Goal: Task Accomplishment & Management: Manage account settings

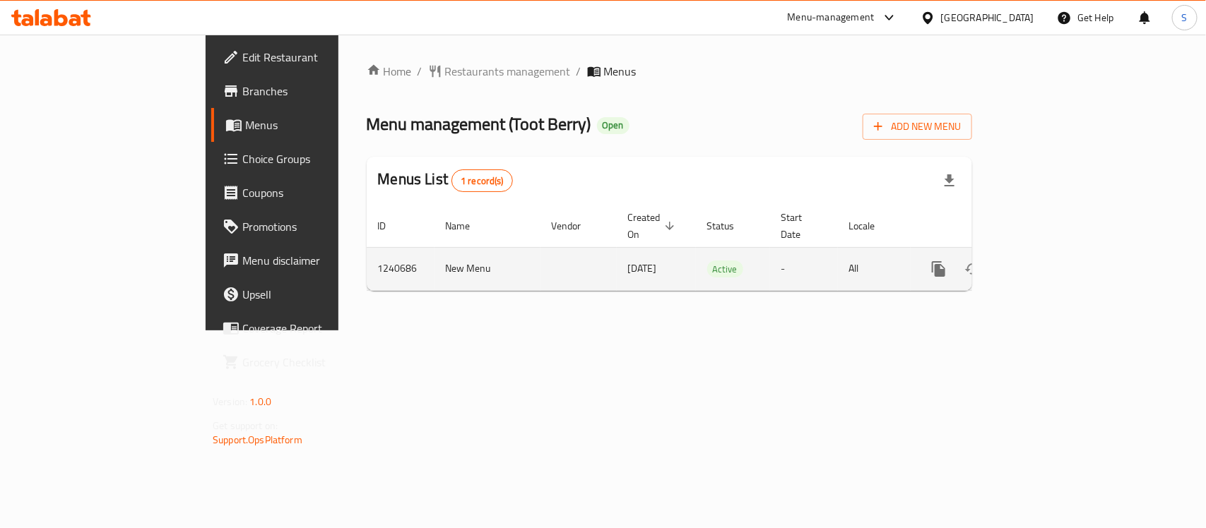
click at [1049, 261] on icon "enhanced table" at bounding box center [1040, 269] width 17 height 17
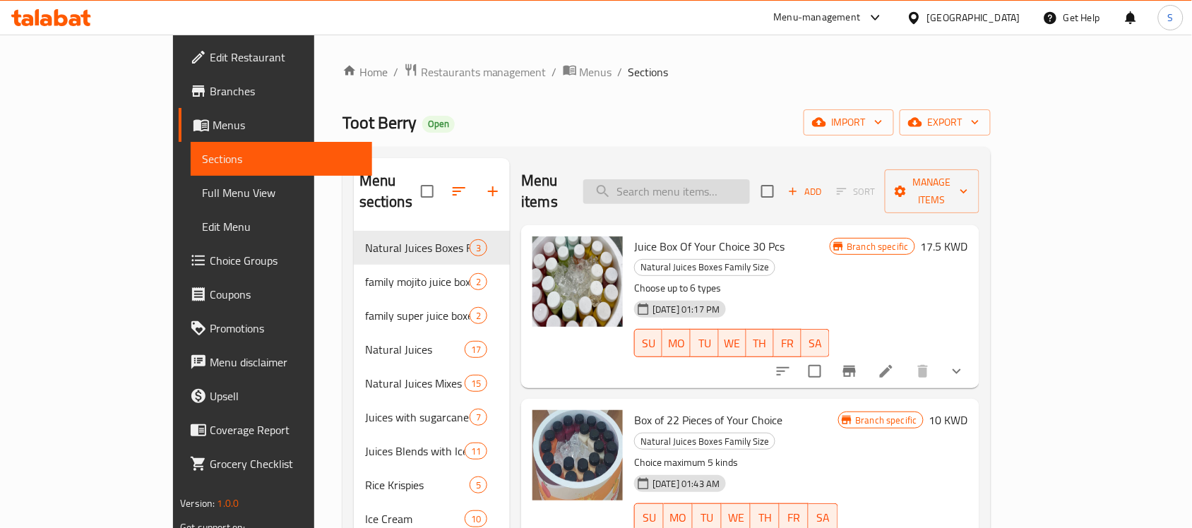
click at [750, 179] on input "search" at bounding box center [666, 191] width 167 height 25
paste input "Guava juice."
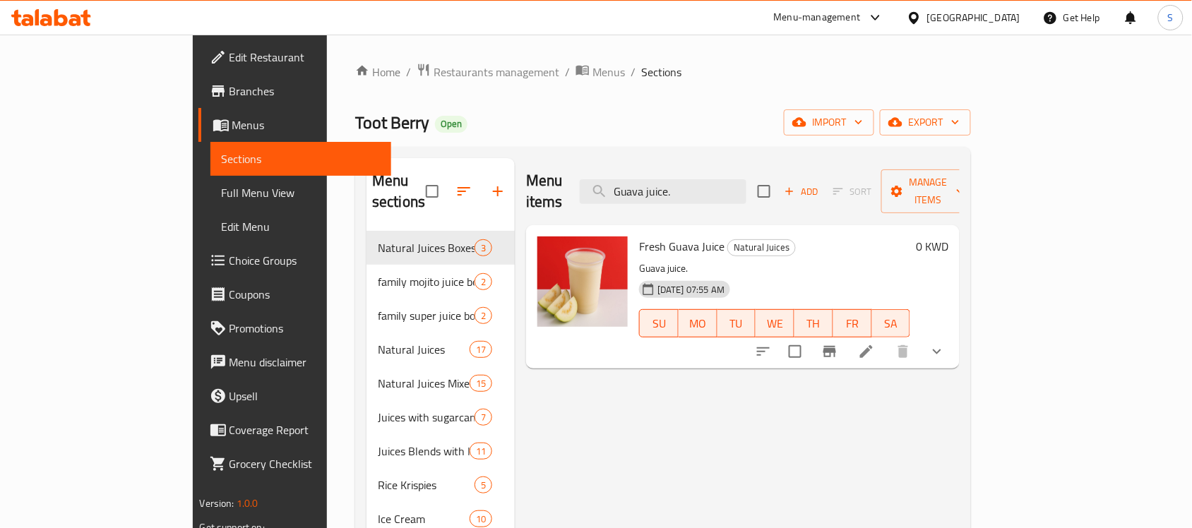
type input "Guava juice."
click at [873, 345] on icon at bounding box center [866, 351] width 13 height 13
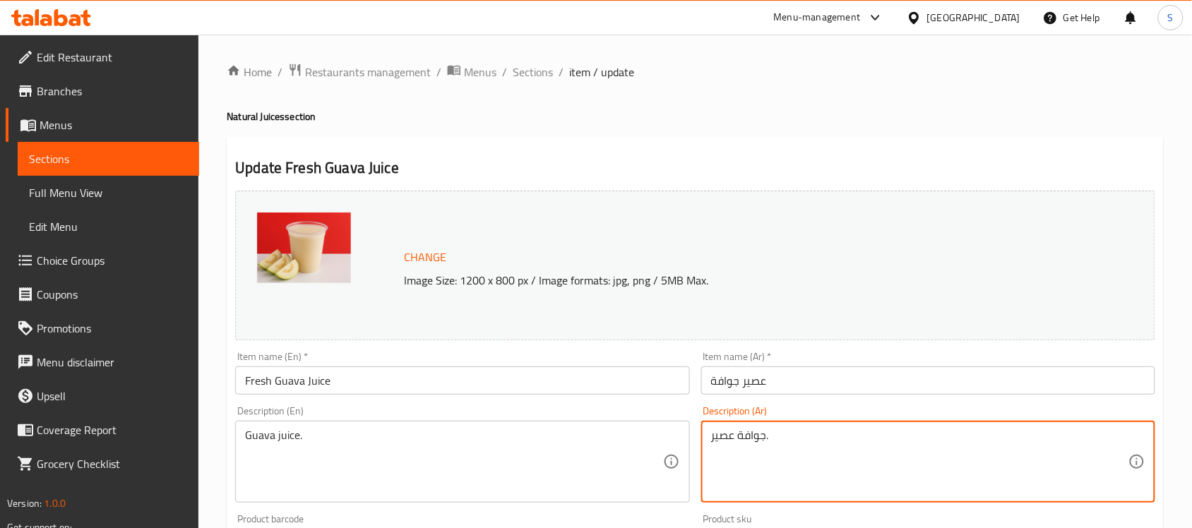
drag, startPoint x: 792, startPoint y: 436, endPoint x: 708, endPoint y: 451, distance: 84.5
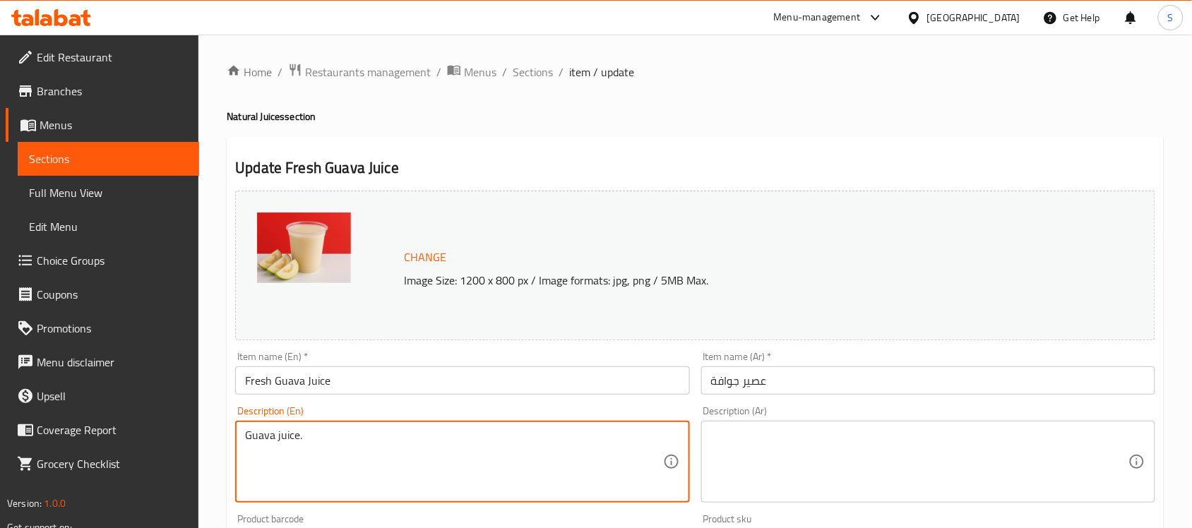
drag, startPoint x: 399, startPoint y: 460, endPoint x: 186, endPoint y: 425, distance: 216.2
type textarea "Guava juice."
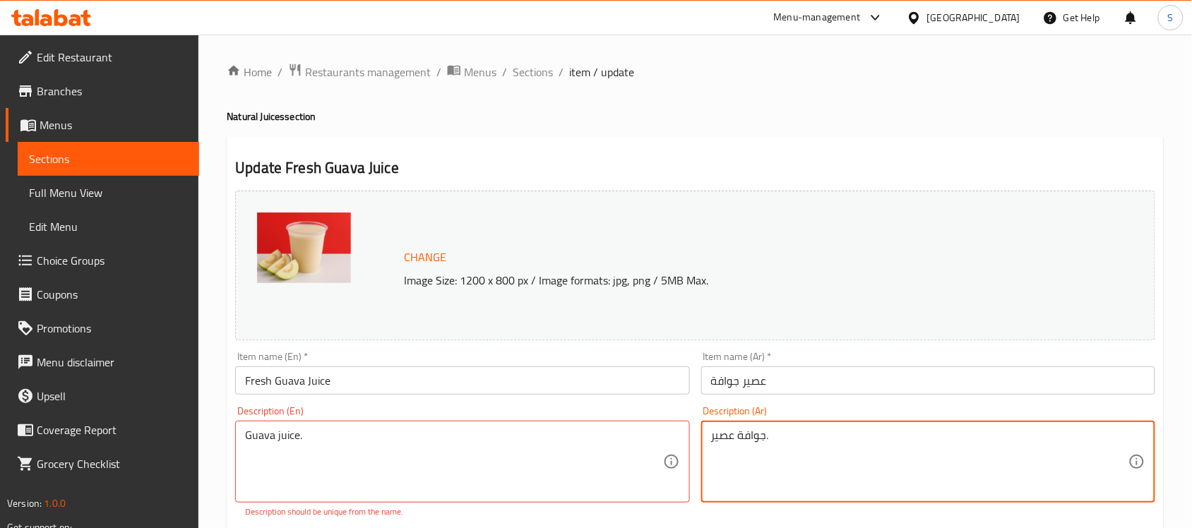
type textarea "جوافة عصير."
click at [959, 169] on h2 "Update Fresh Guava Juice" at bounding box center [695, 167] width 920 height 21
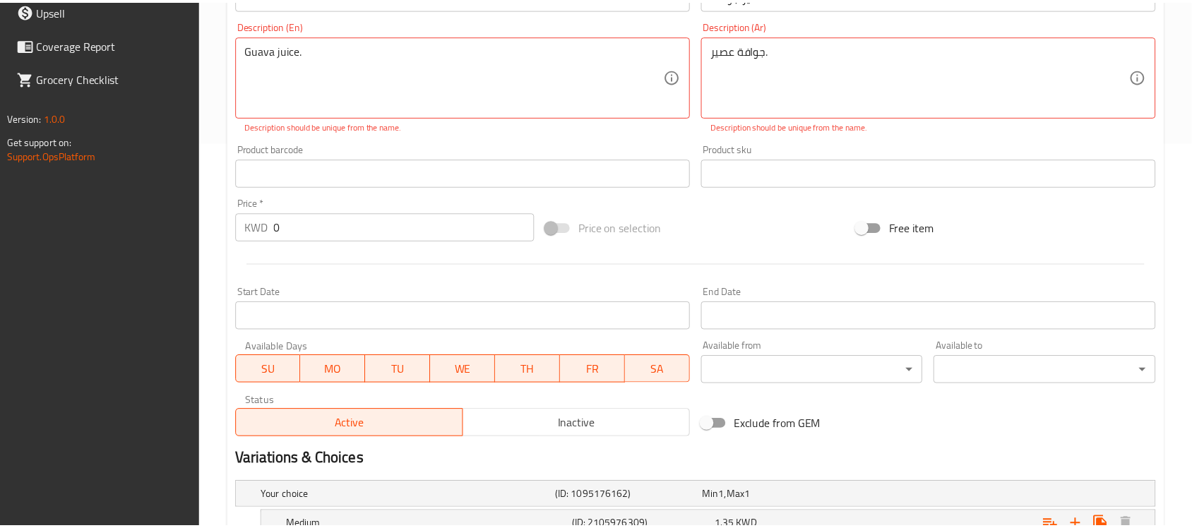
scroll to position [537, 0]
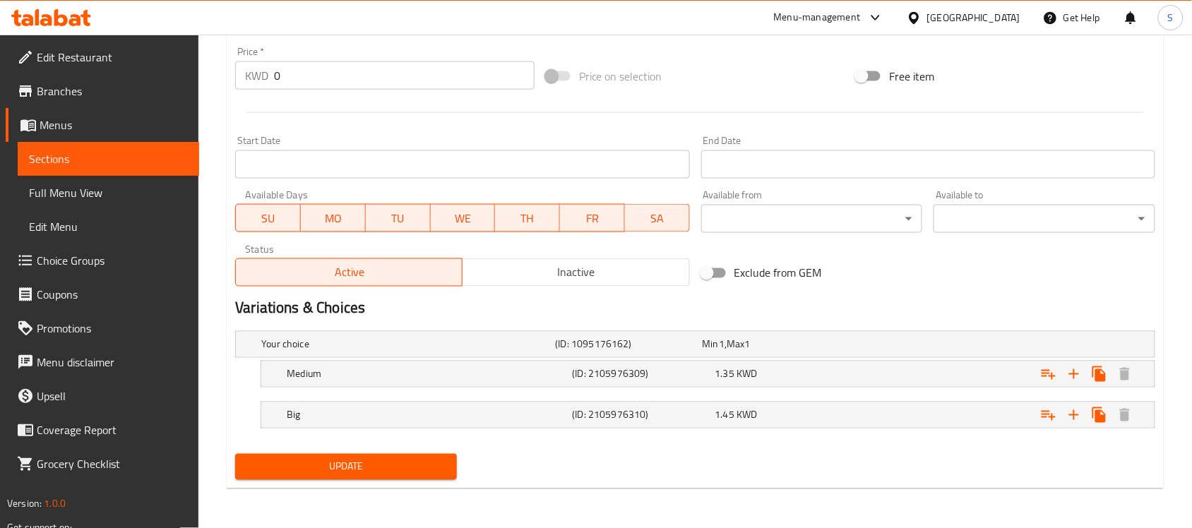
drag, startPoint x: 614, startPoint y: 456, endPoint x: 624, endPoint y: 448, distance: 12.0
click at [614, 456] on div "Update" at bounding box center [695, 466] width 931 height 37
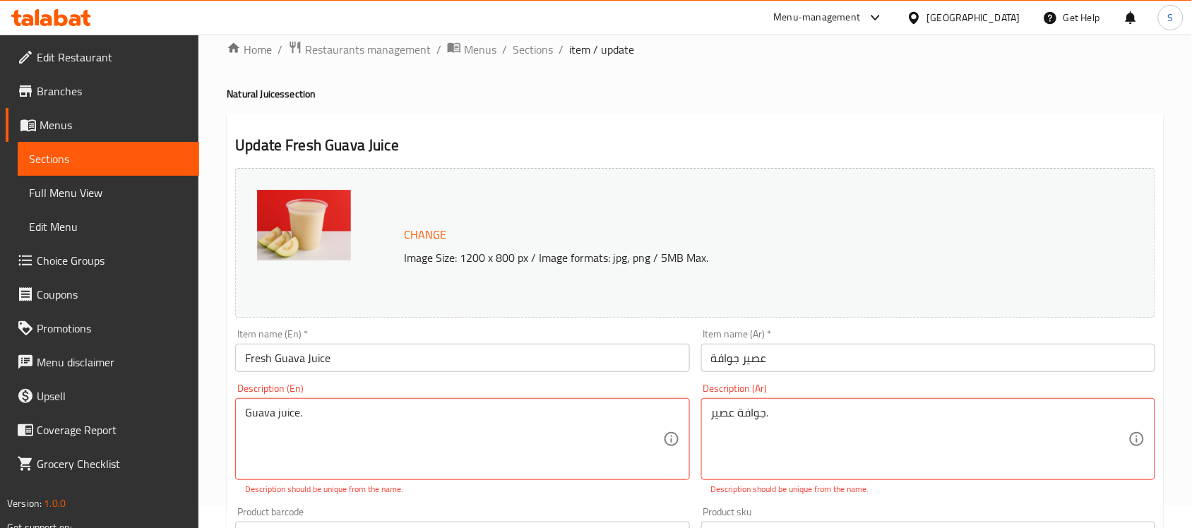
scroll to position [8, 0]
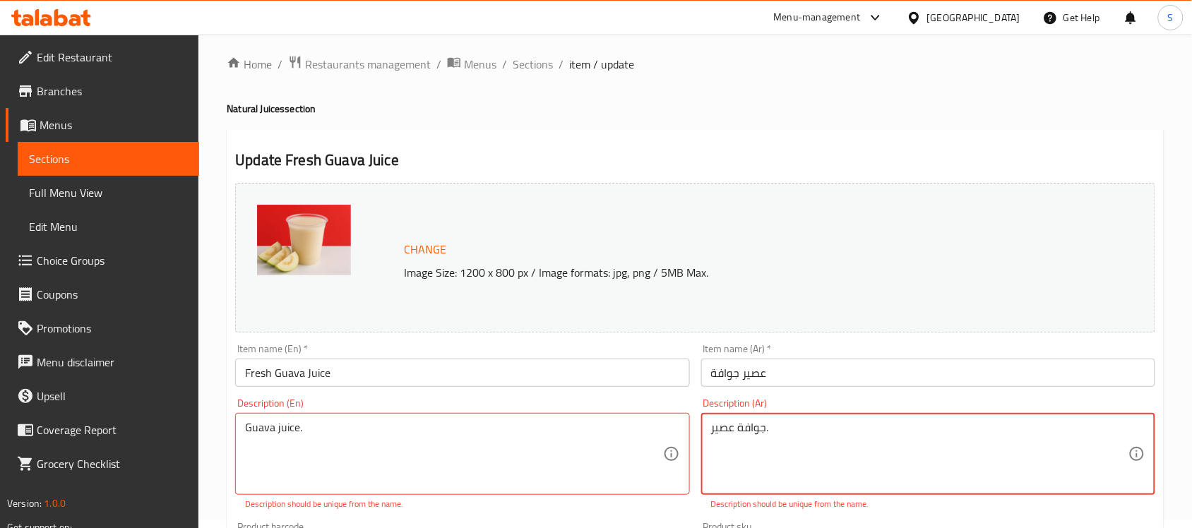
drag, startPoint x: 785, startPoint y: 428, endPoint x: 607, endPoint y: 431, distance: 178.0
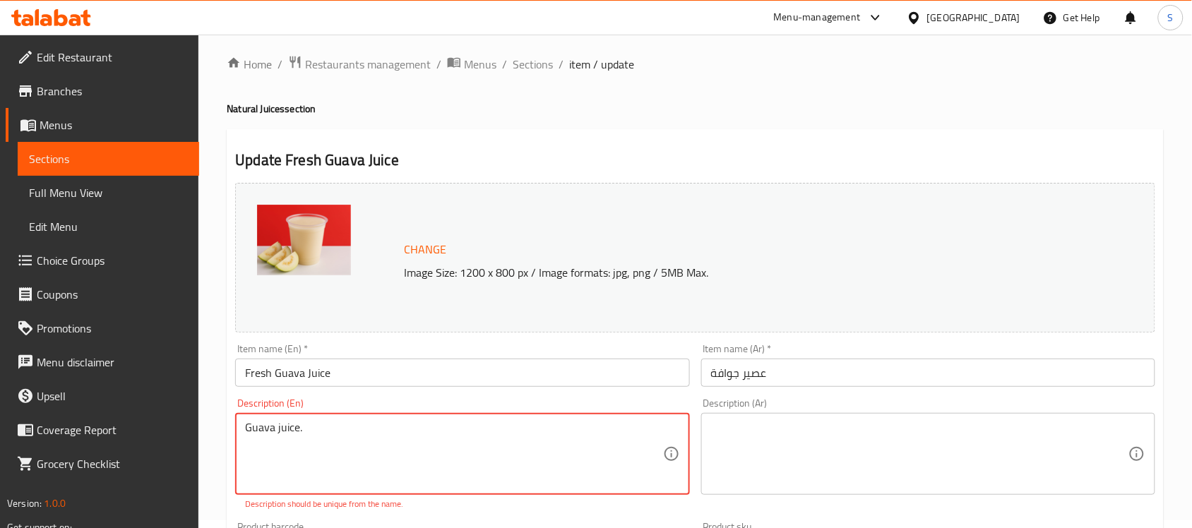
drag, startPoint x: 447, startPoint y: 446, endPoint x: 121, endPoint y: 412, distance: 327.4
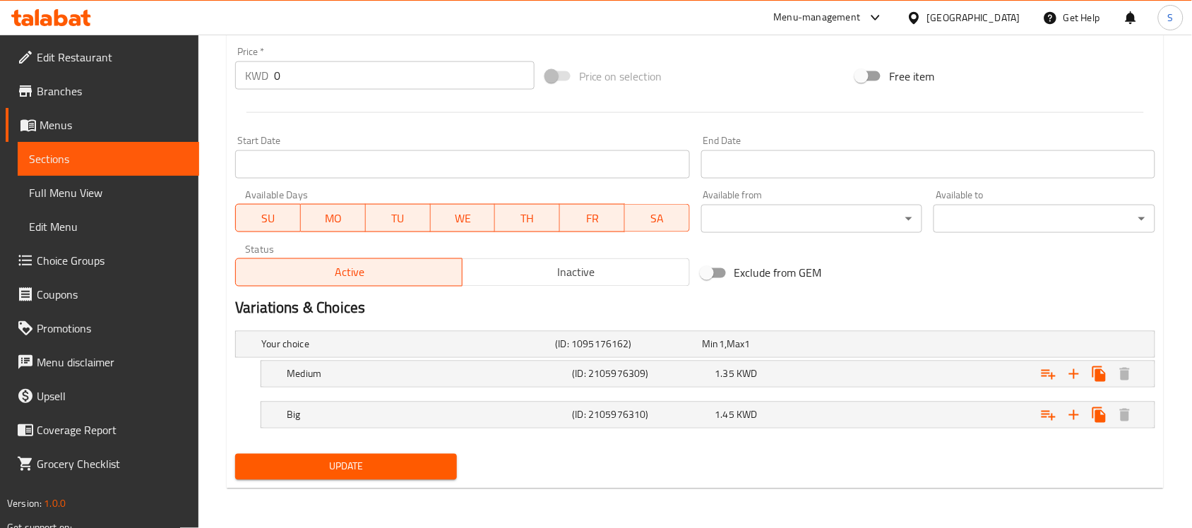
click at [307, 473] on span "Update" at bounding box center [345, 467] width 199 height 18
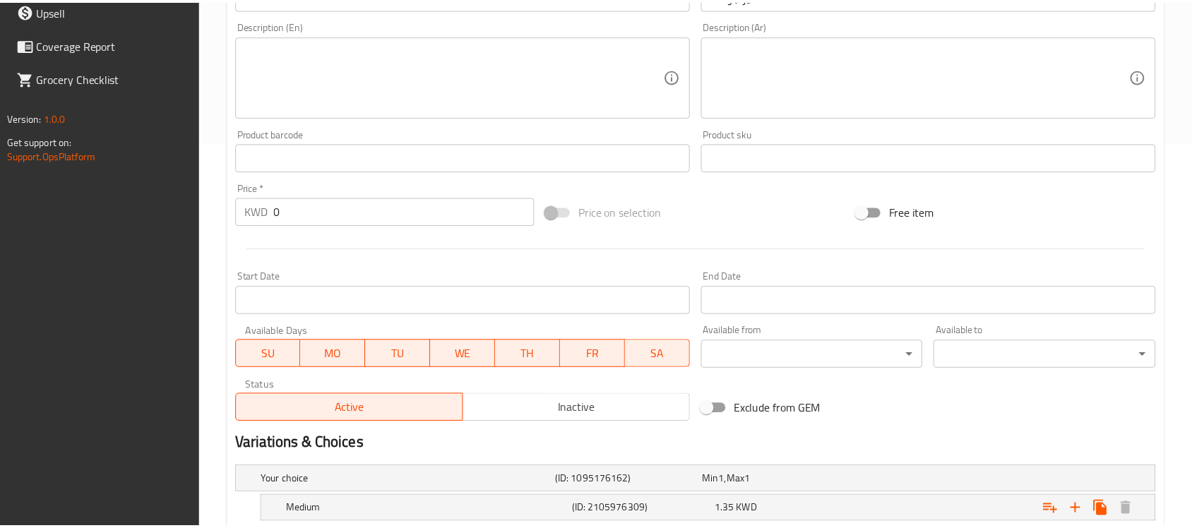
scroll to position [523, 0]
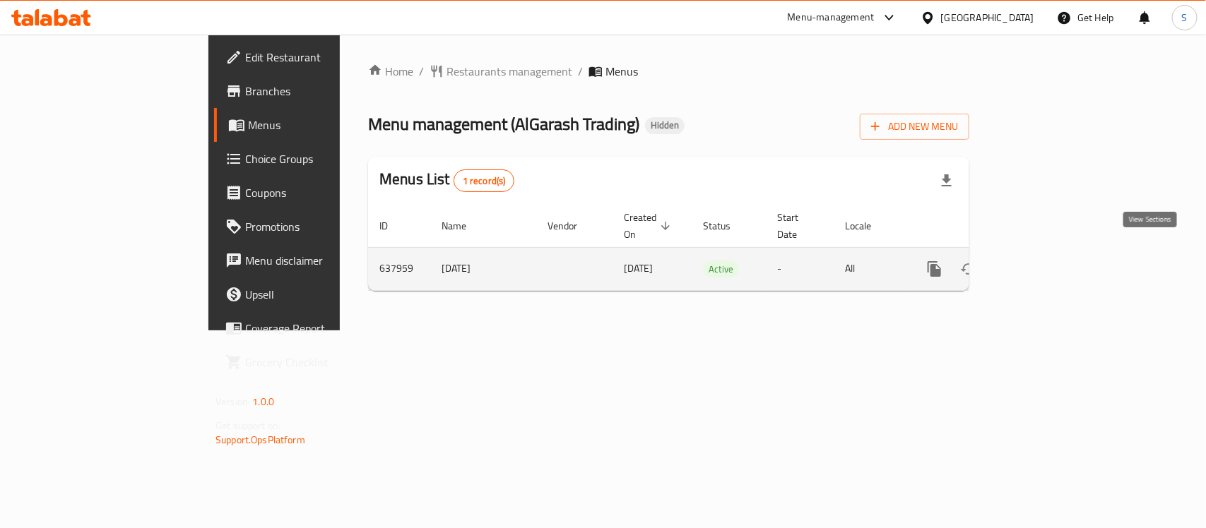
click at [1044, 261] on icon "enhanced table" at bounding box center [1036, 269] width 17 height 17
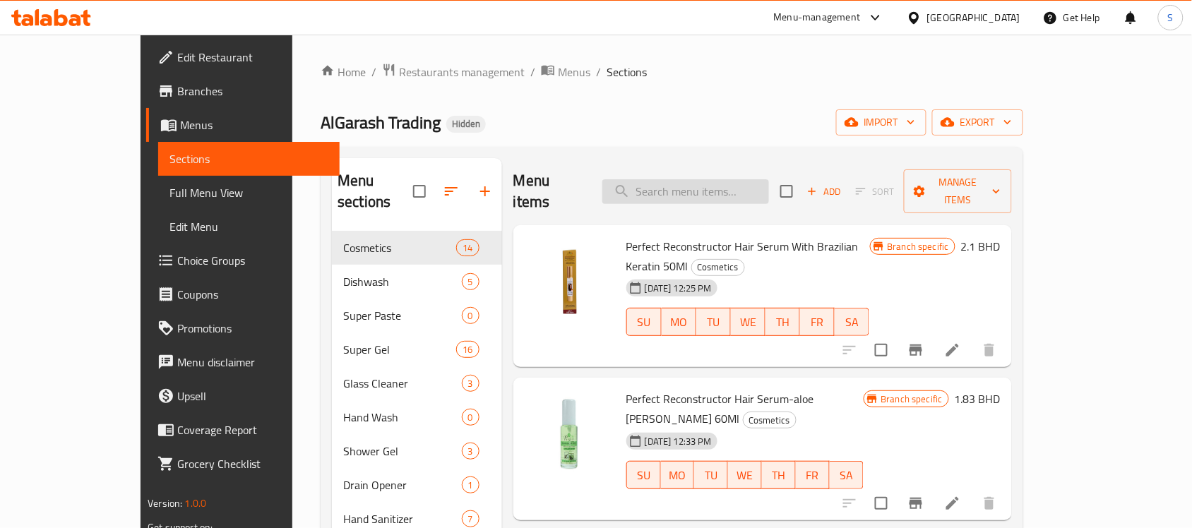
click at [746, 188] on input "search" at bounding box center [685, 191] width 167 height 25
paste input "Perfect Wheat Oil Essential Hydrating Shampoo 1 Ltr"
type input "Perfect Wheat Oil Essential Hydrating Shampoo 1 Ltr"
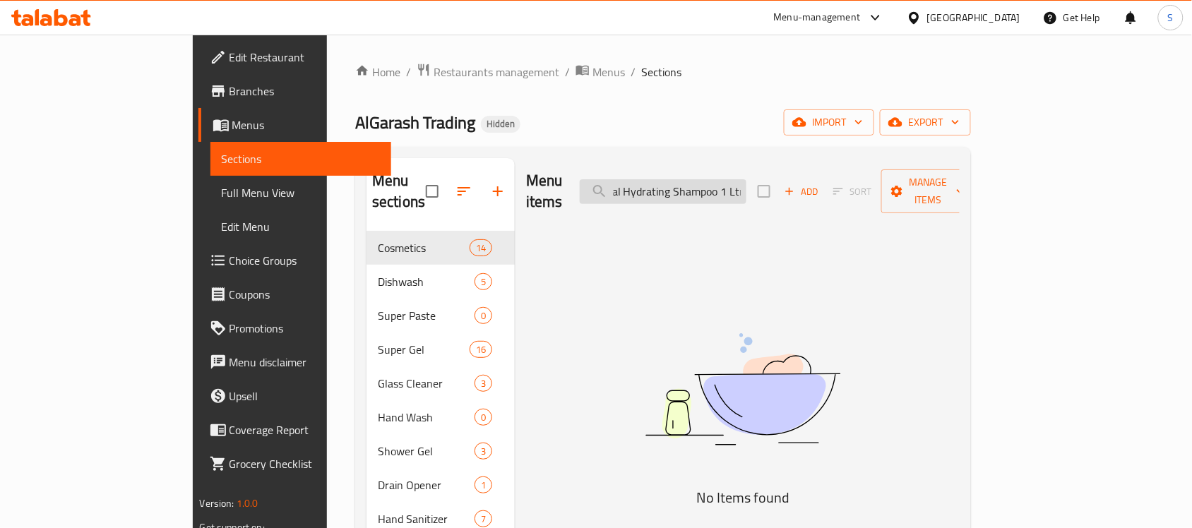
click at [746, 181] on input "Perfect Wheat Oil Essential Hydrating Shampoo 1 Ltr" at bounding box center [663, 191] width 167 height 25
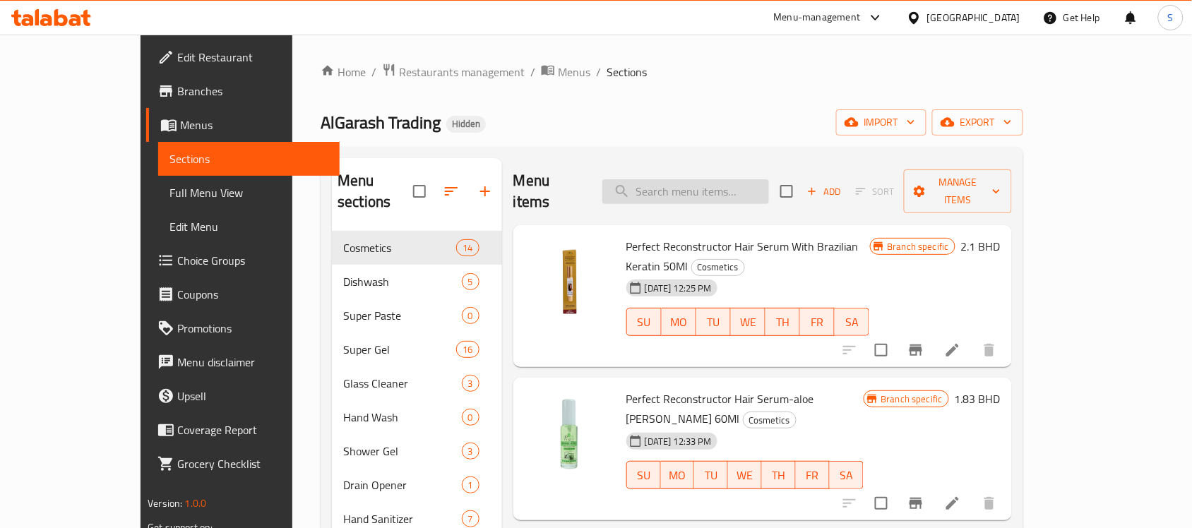
click at [692, 184] on input "search" at bounding box center [685, 191] width 167 height 25
paste input "Perfect Wheat Oil Essential Hydrating Shampoo 1 Ltr"
type input "Perfect Wheat Oil Essential Hydrating Shampoo 1 Ltr"
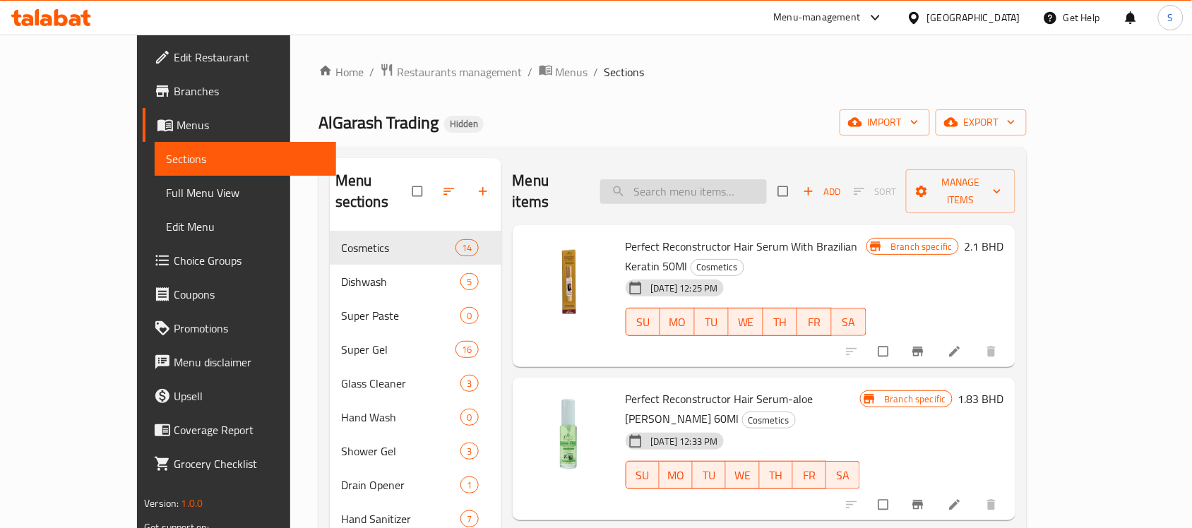
click at [698, 180] on input "search" at bounding box center [683, 191] width 167 height 25
paste input "Perfect Wheat Oil Essential Hydrating Shampoo 1 Ltr"
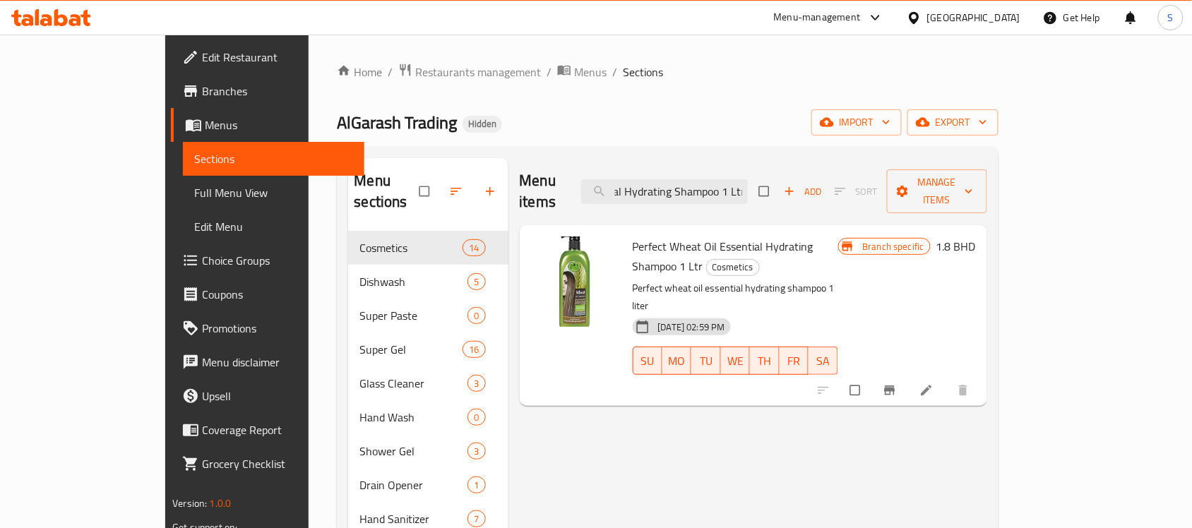
type input "Perfect Wheat Oil Essential Hydrating Shampoo 1 Ltr"
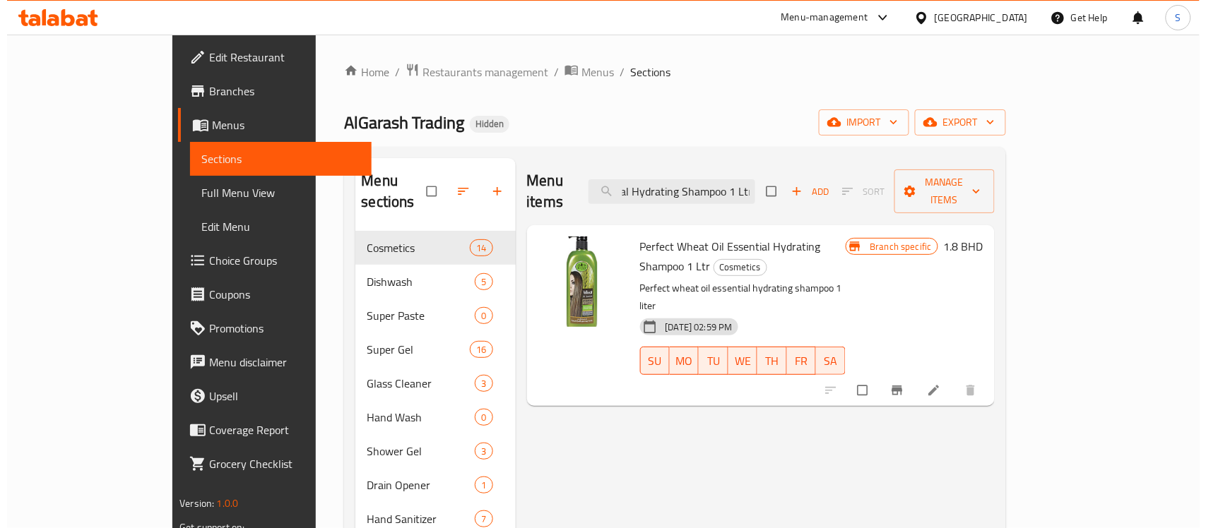
scroll to position [0, 0]
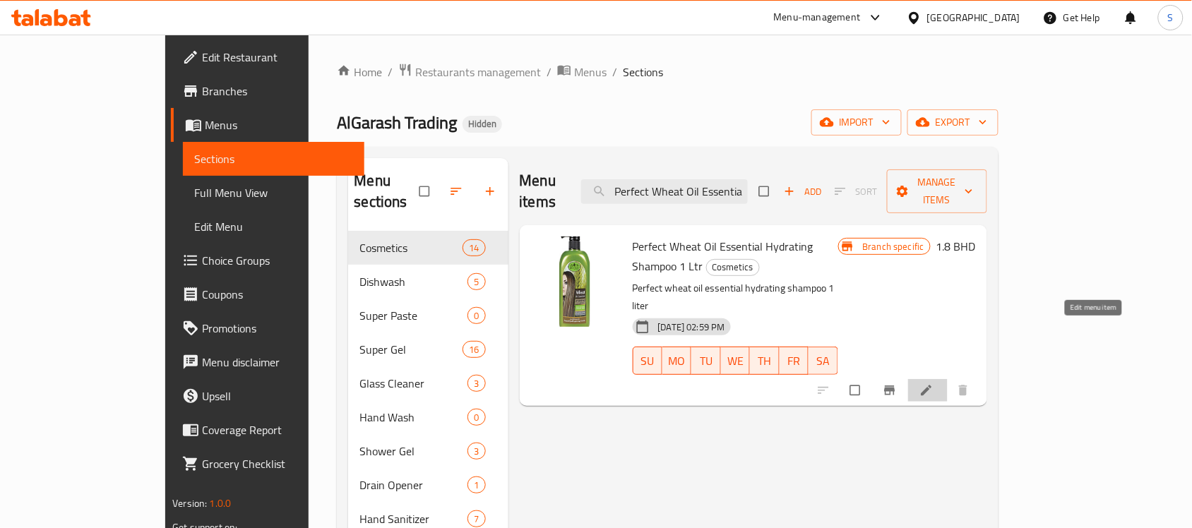
click at [934, 383] on icon at bounding box center [926, 390] width 14 height 14
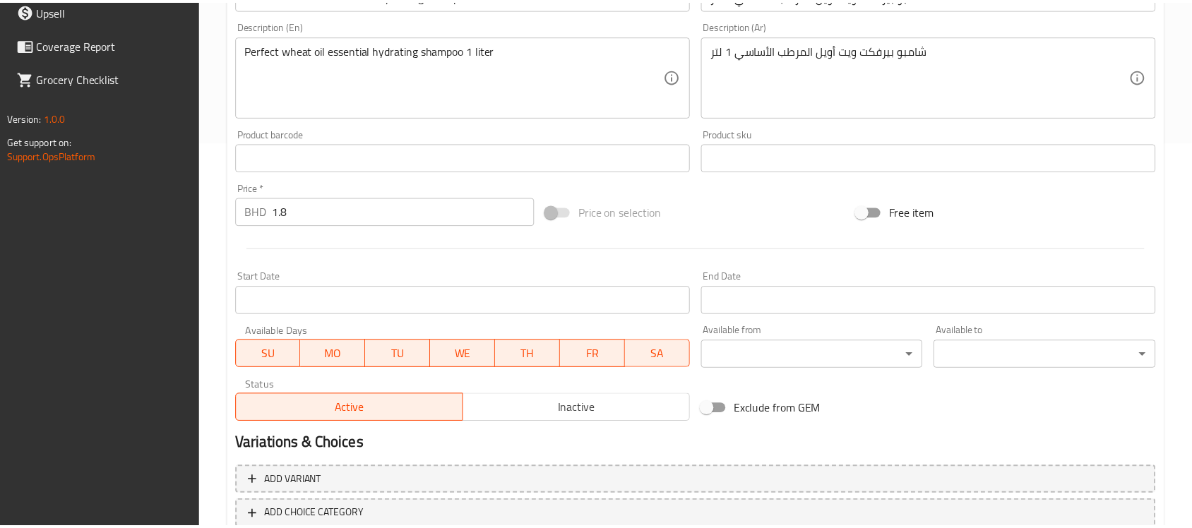
scroll to position [477, 0]
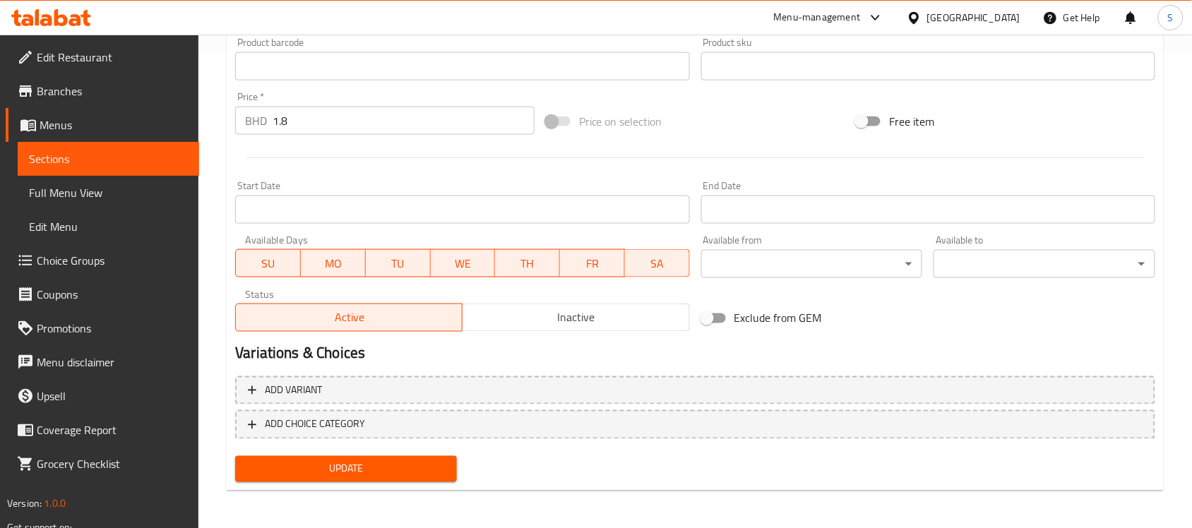
click at [674, 346] on h2 "Variations & Choices" at bounding box center [695, 353] width 920 height 21
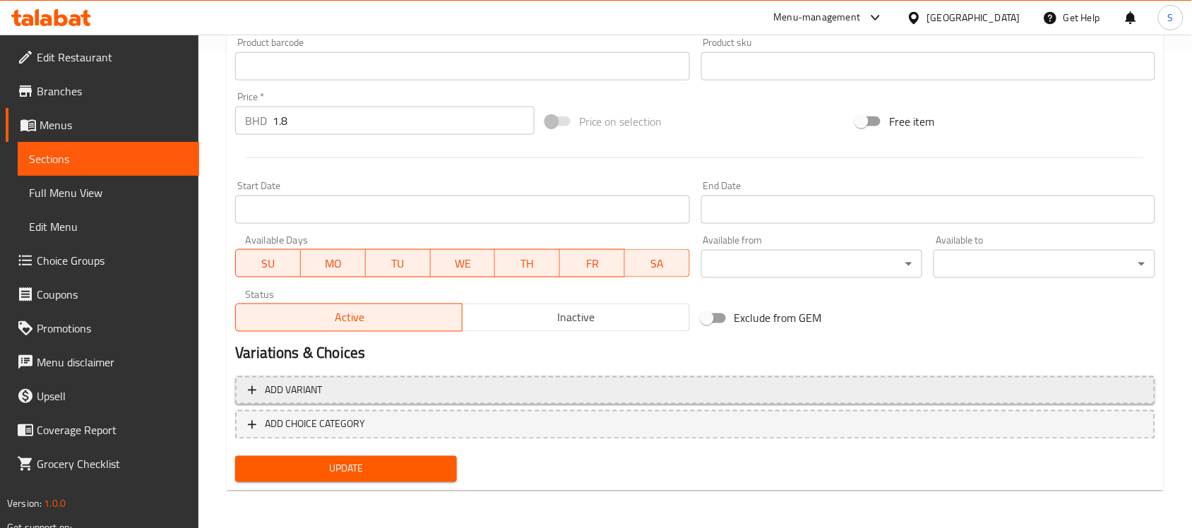
scroll to position [124, 0]
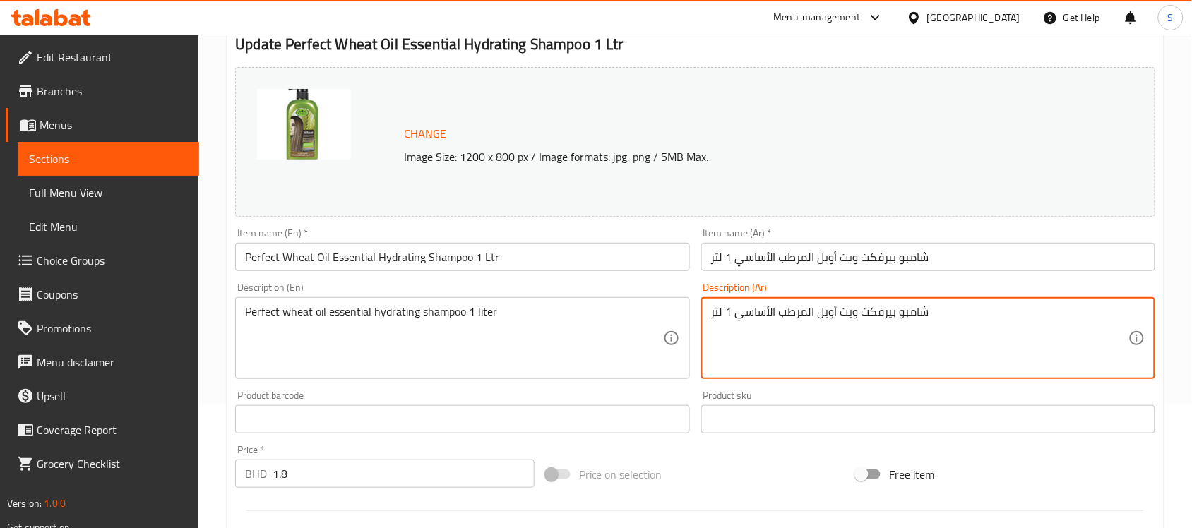
drag, startPoint x: 970, startPoint y: 307, endPoint x: 665, endPoint y: 311, distance: 305.1
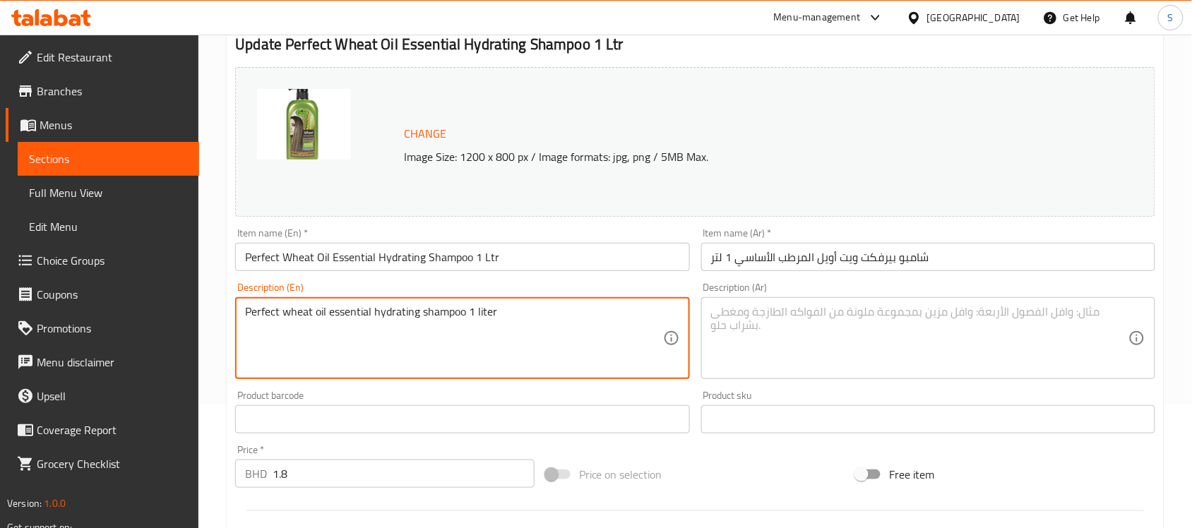
drag, startPoint x: 600, startPoint y: 328, endPoint x: 226, endPoint y: 313, distance: 374.6
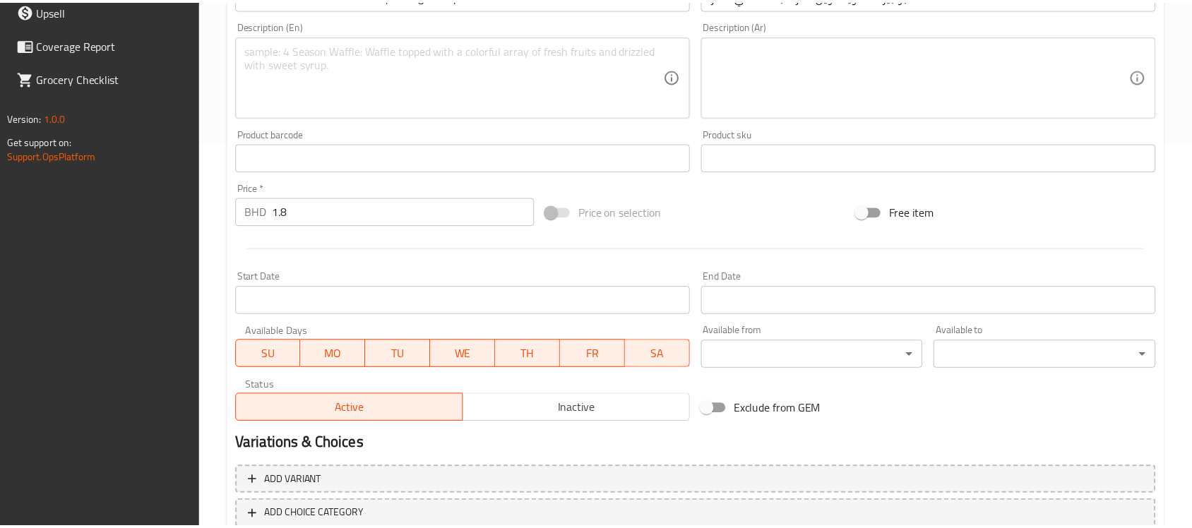
scroll to position [477, 0]
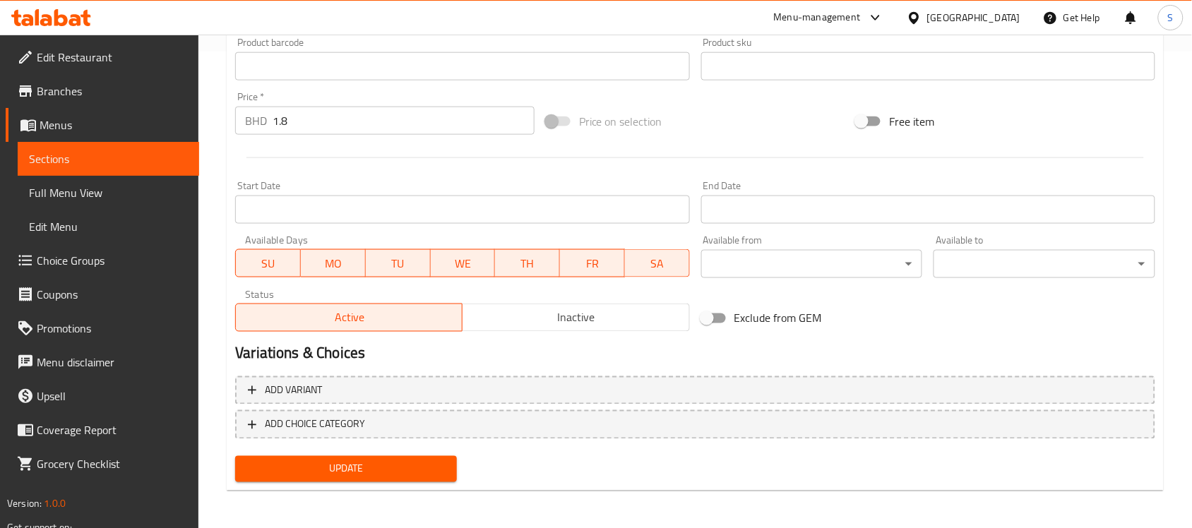
click at [376, 471] on span "Update" at bounding box center [345, 469] width 199 height 18
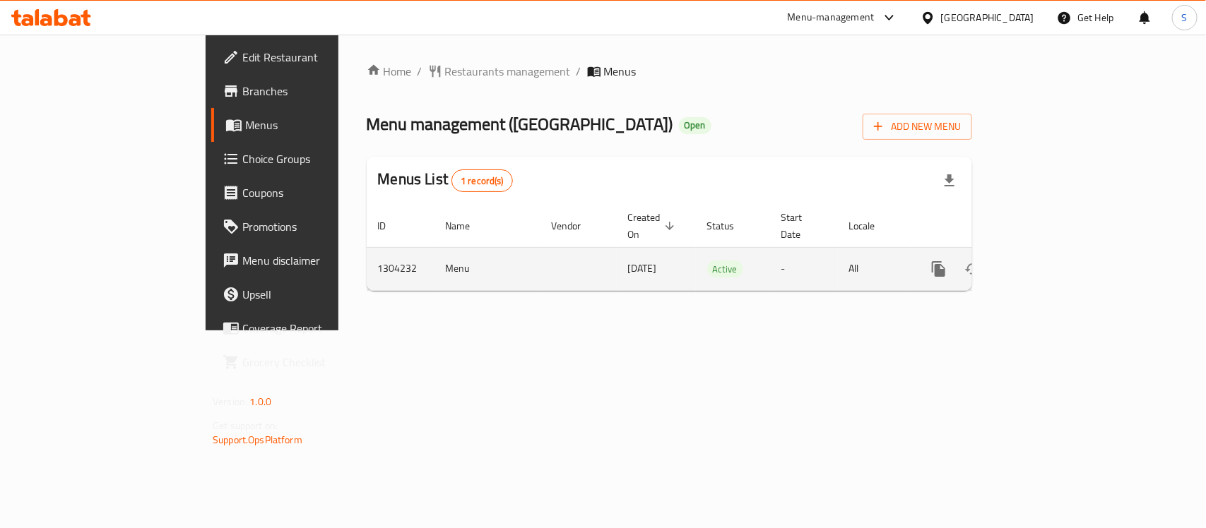
click at [1049, 261] on icon "enhanced table" at bounding box center [1040, 269] width 17 height 17
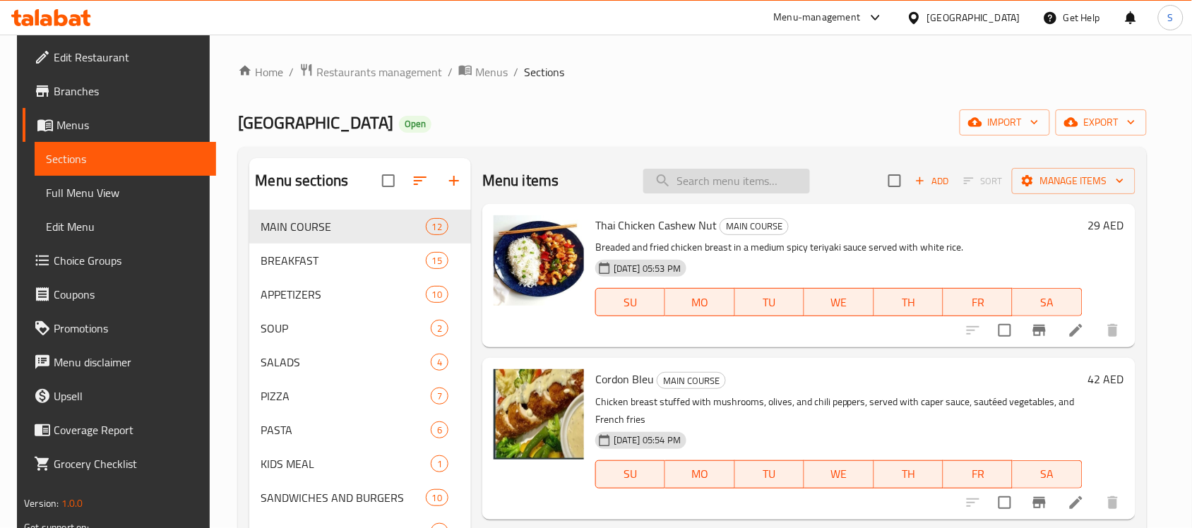
click at [751, 182] on input "search" at bounding box center [726, 181] width 167 height 25
paste input "Chicken valencia"
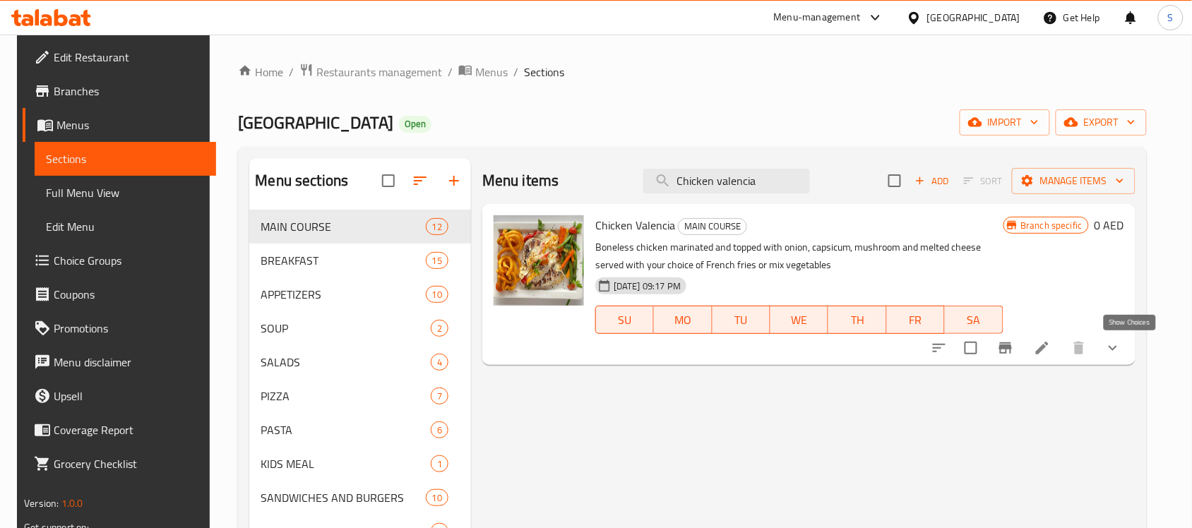
type input "Chicken valencia"
click at [1121, 345] on icon "show more" at bounding box center [1113, 348] width 17 height 17
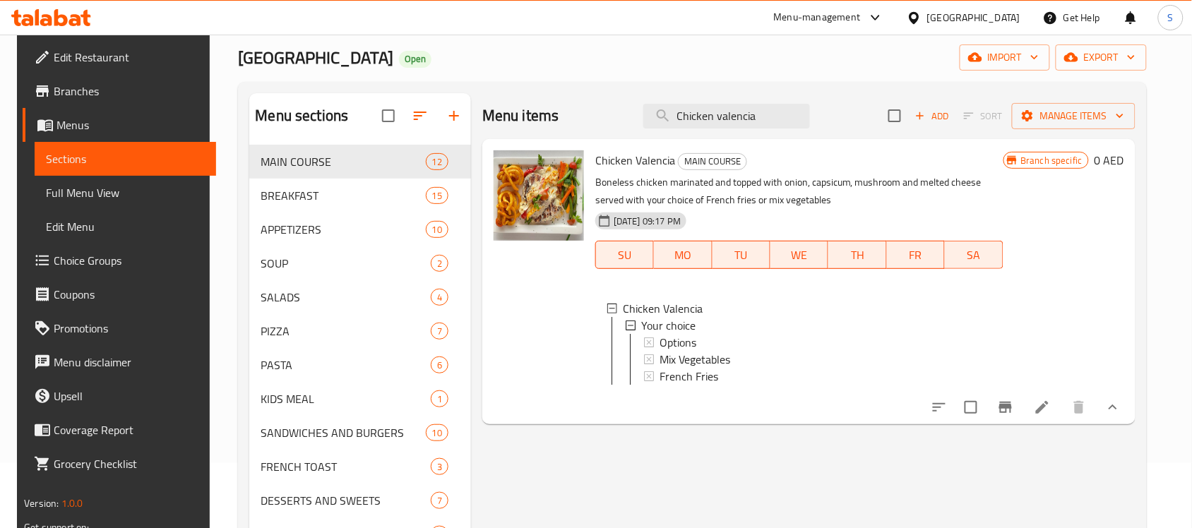
scroll to position [265, 0]
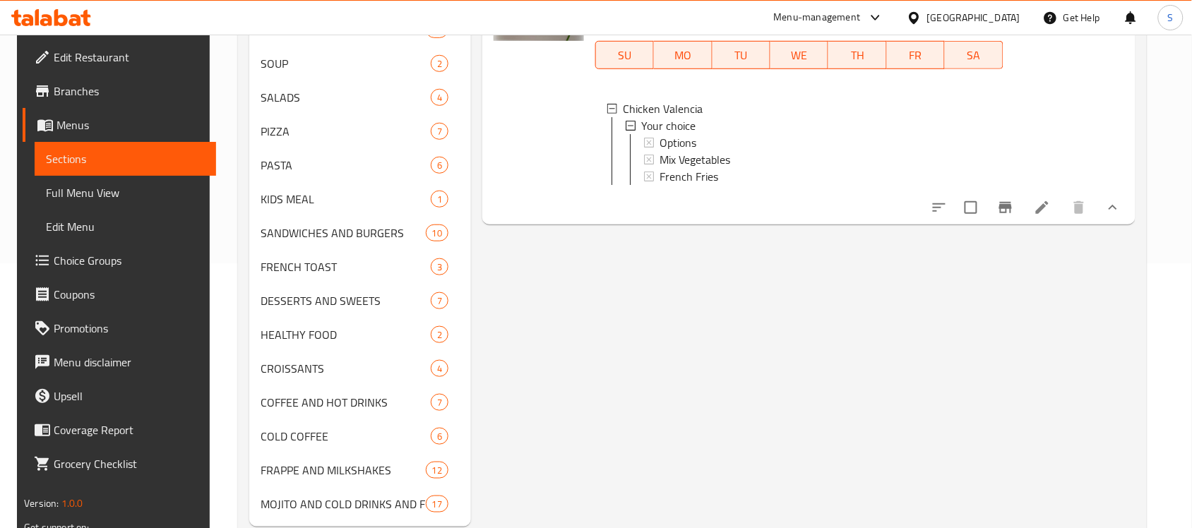
click at [1051, 213] on icon at bounding box center [1042, 207] width 17 height 17
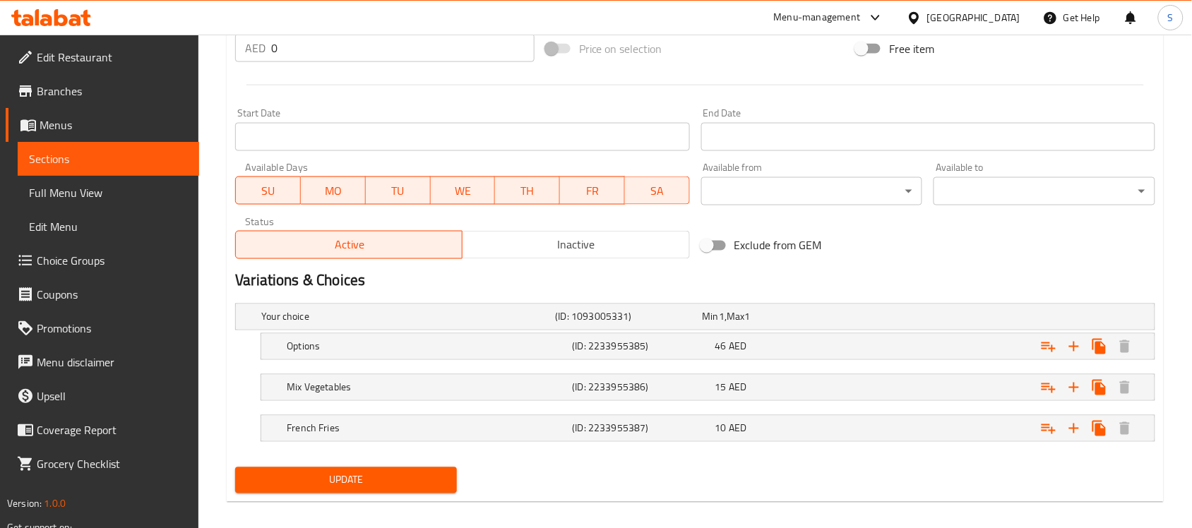
scroll to position [563, 0]
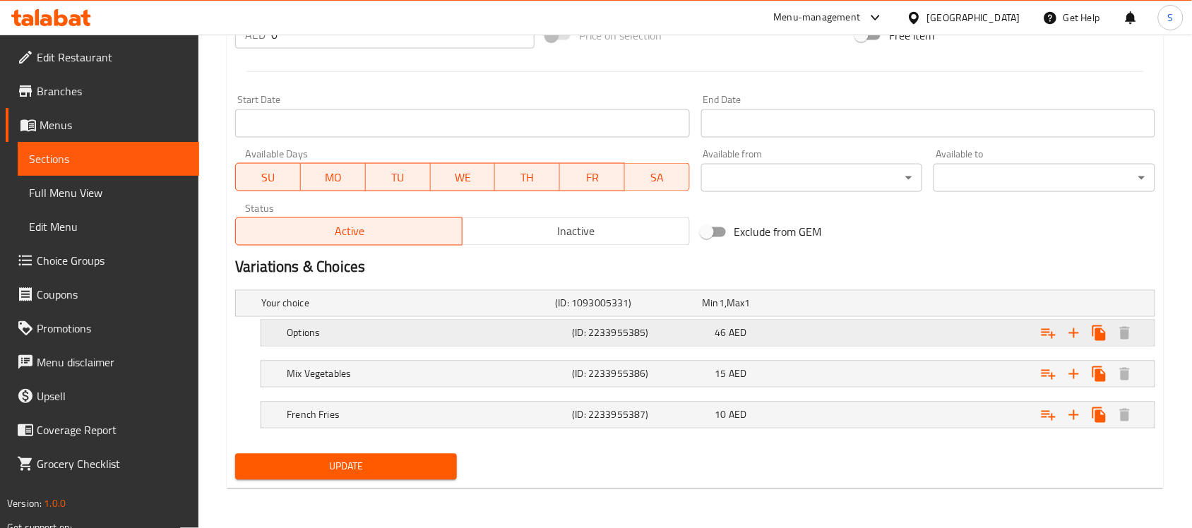
click at [844, 311] on div "46 AED" at bounding box center [773, 304] width 141 height 14
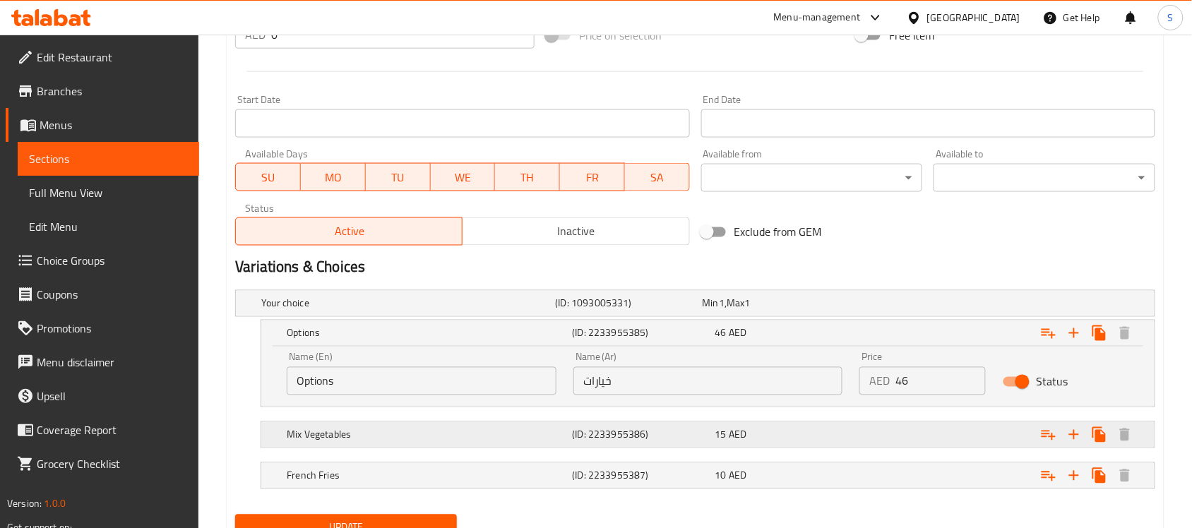
click at [813, 314] on div "15 AED" at bounding box center [773, 304] width 147 height 20
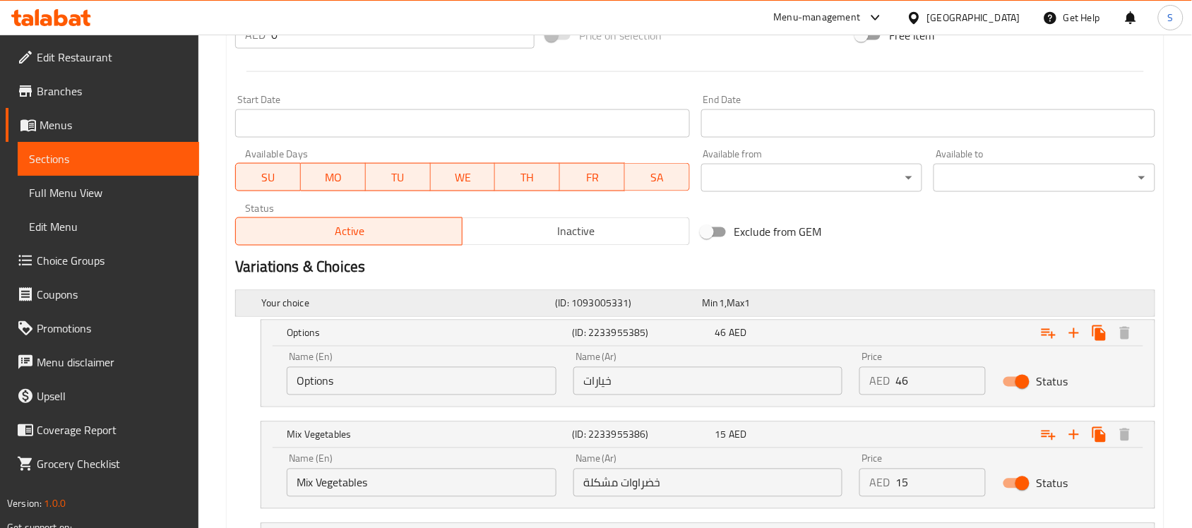
scroll to position [685, 0]
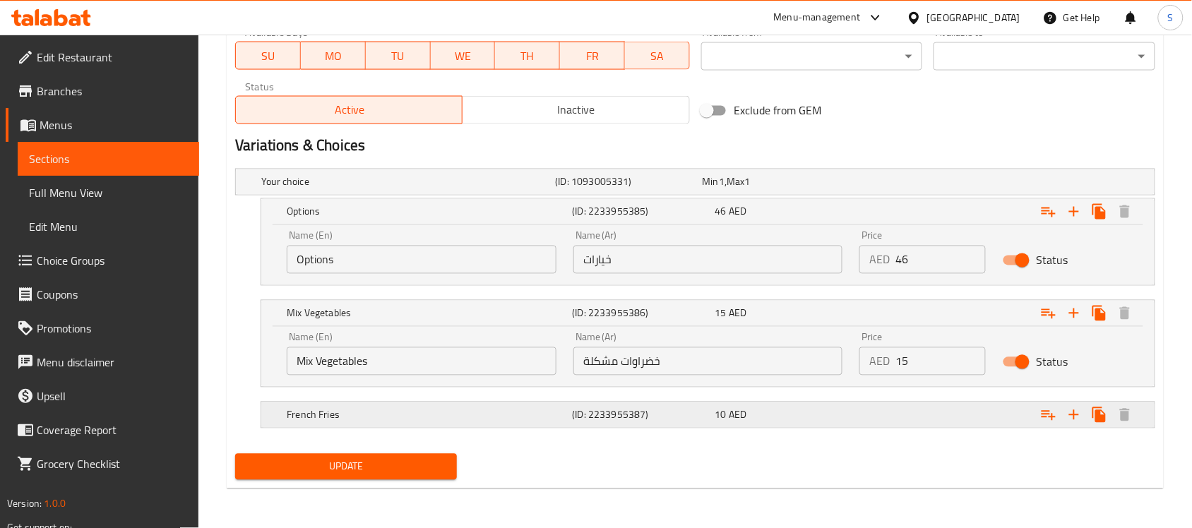
click at [844, 189] on div "10 AED" at bounding box center [773, 182] width 141 height 14
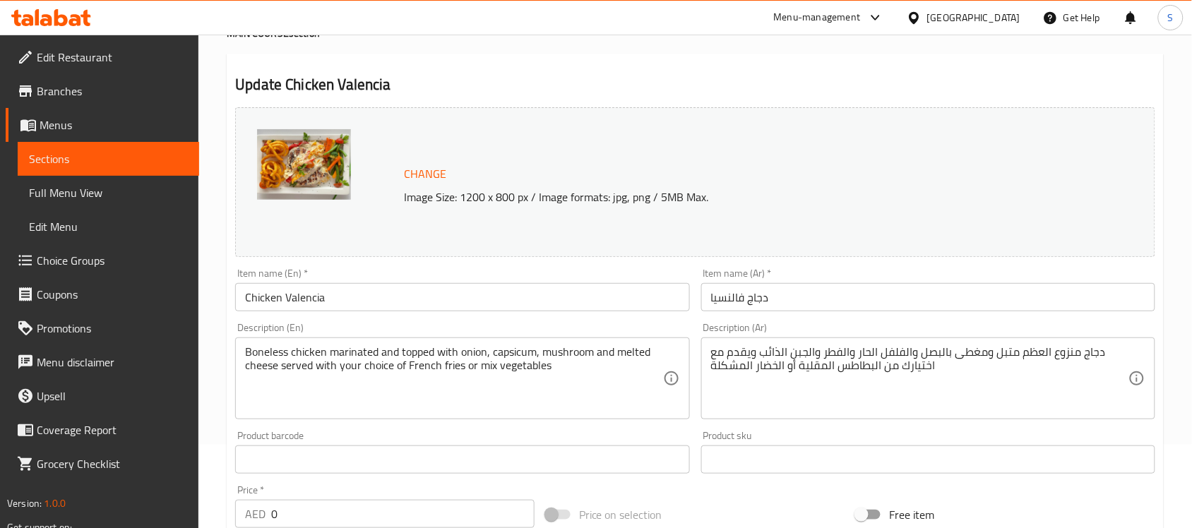
scroll to position [0, 0]
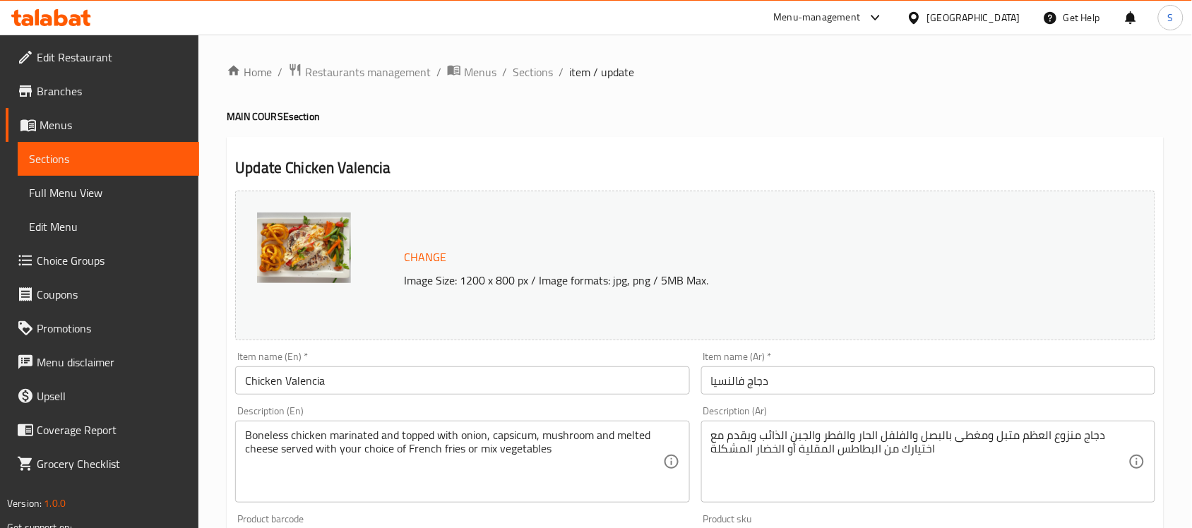
click at [391, 389] on input "Chicken Valencia" at bounding box center [462, 381] width 454 height 28
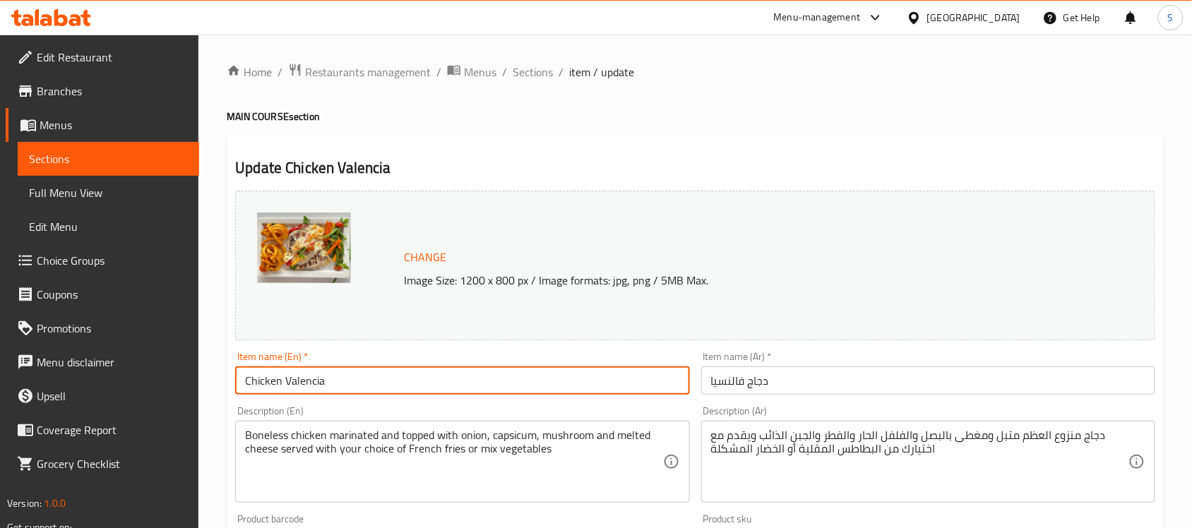
click at [391, 389] on input "Chicken Valencia" at bounding box center [462, 381] width 454 height 28
drag, startPoint x: 391, startPoint y: 389, endPoint x: 150, endPoint y: 154, distance: 336.1
click at [150, 154] on span "Sections" at bounding box center [108, 158] width 159 height 17
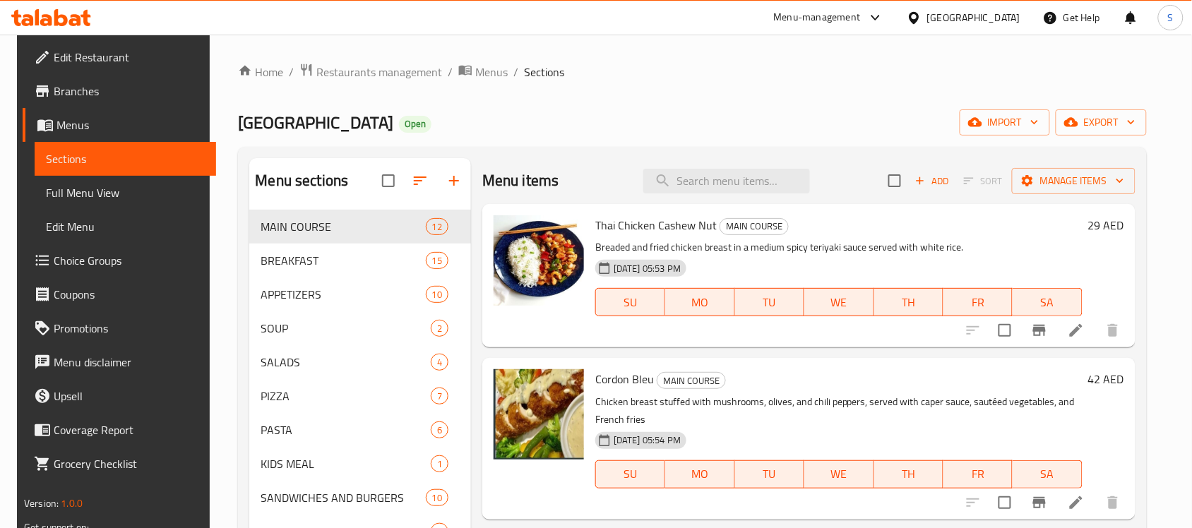
click at [150, 157] on span "Sections" at bounding box center [125, 158] width 159 height 17
click at [698, 184] on input "search" at bounding box center [726, 181] width 167 height 25
drag, startPoint x: 698, startPoint y: 184, endPoint x: 680, endPoint y: 180, distance: 18.2
click at [680, 180] on input "search" at bounding box center [726, 181] width 167 height 25
paste input "Chicken valencia"
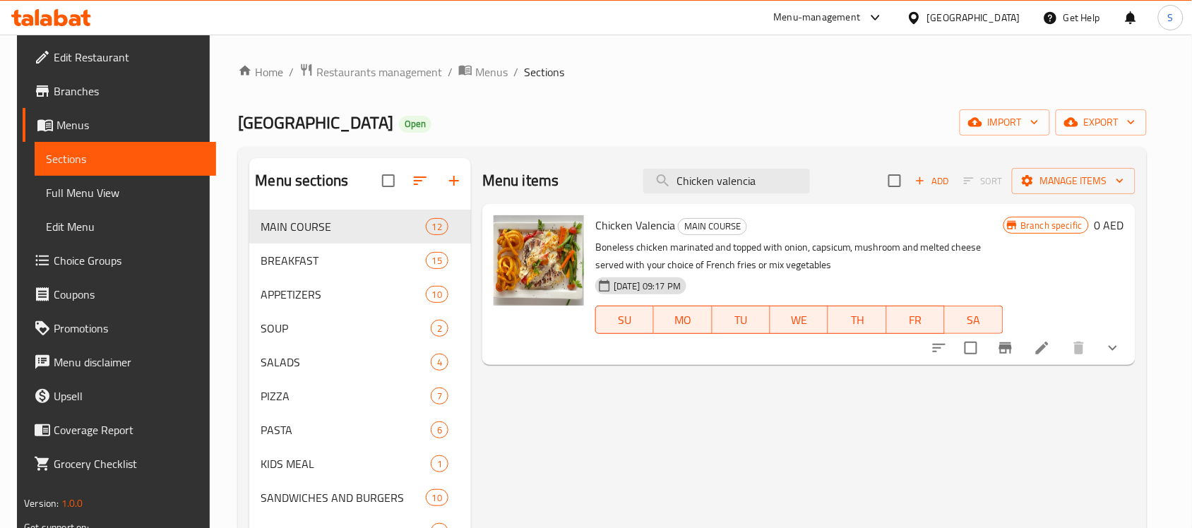
type input "Chicken valencia"
click at [1121, 347] on icon "show more" at bounding box center [1113, 348] width 17 height 17
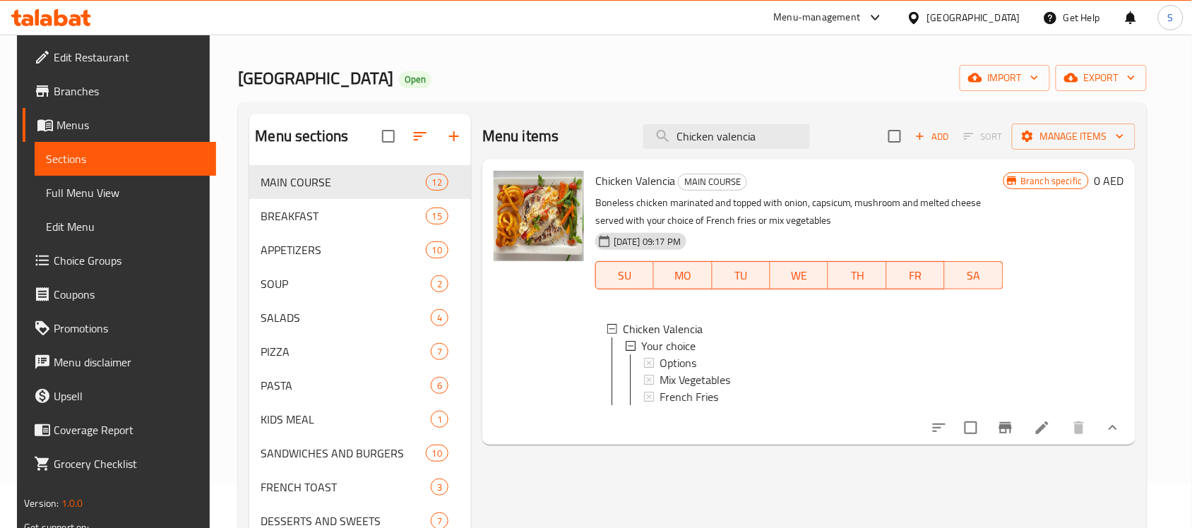
scroll to position [88, 0]
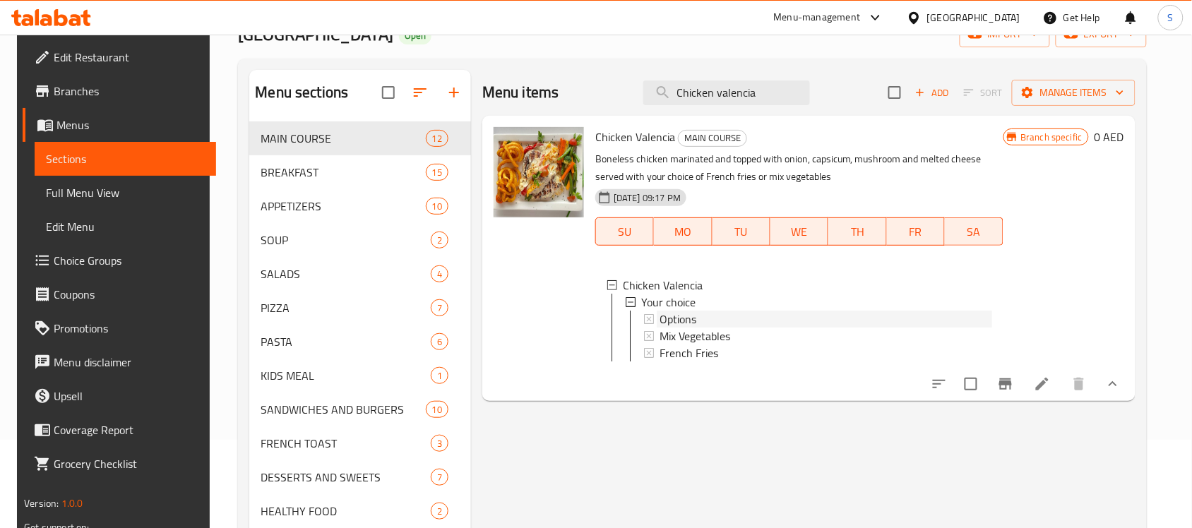
click at [698, 319] on div "Options" at bounding box center [826, 319] width 332 height 17
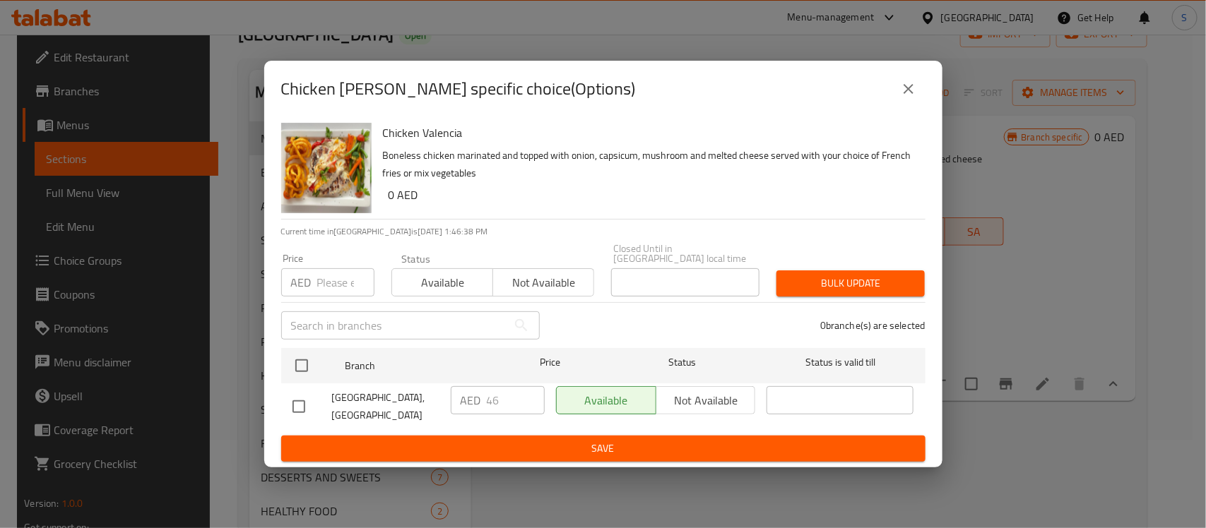
click at [926, 92] on div "Chicken [PERSON_NAME] specific choice(Options)" at bounding box center [603, 89] width 678 height 56
click at [918, 90] on button "close" at bounding box center [908, 89] width 34 height 34
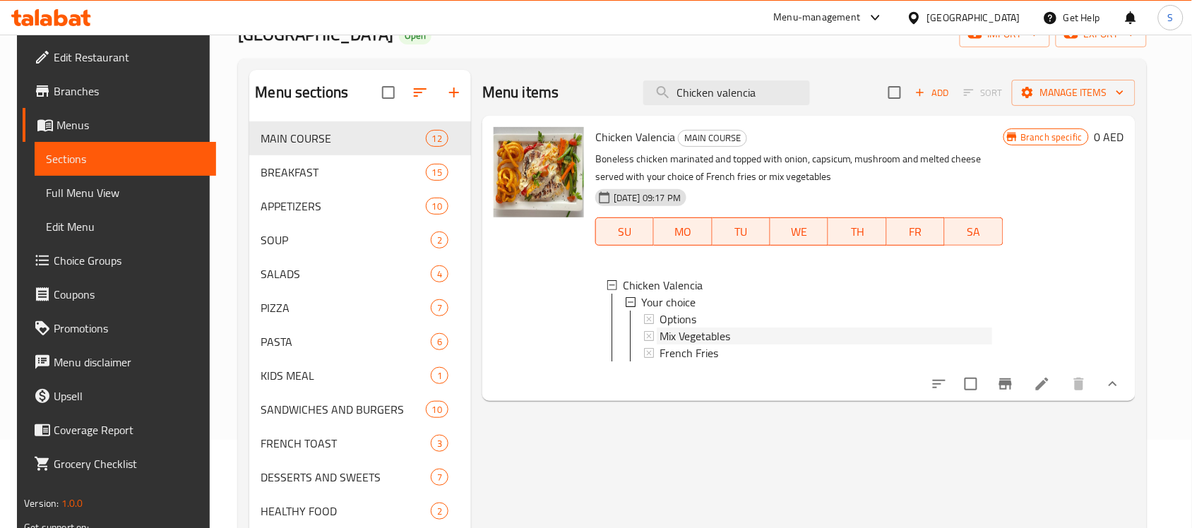
click at [751, 338] on div "Mix Vegetables" at bounding box center [826, 336] width 332 height 17
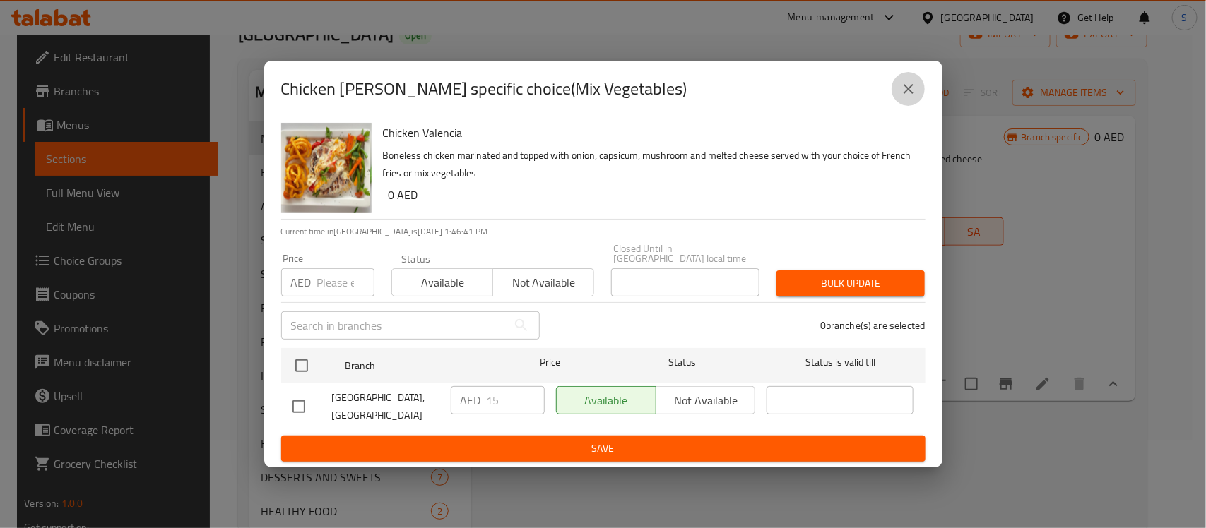
click at [912, 93] on icon "close" at bounding box center [908, 89] width 10 height 10
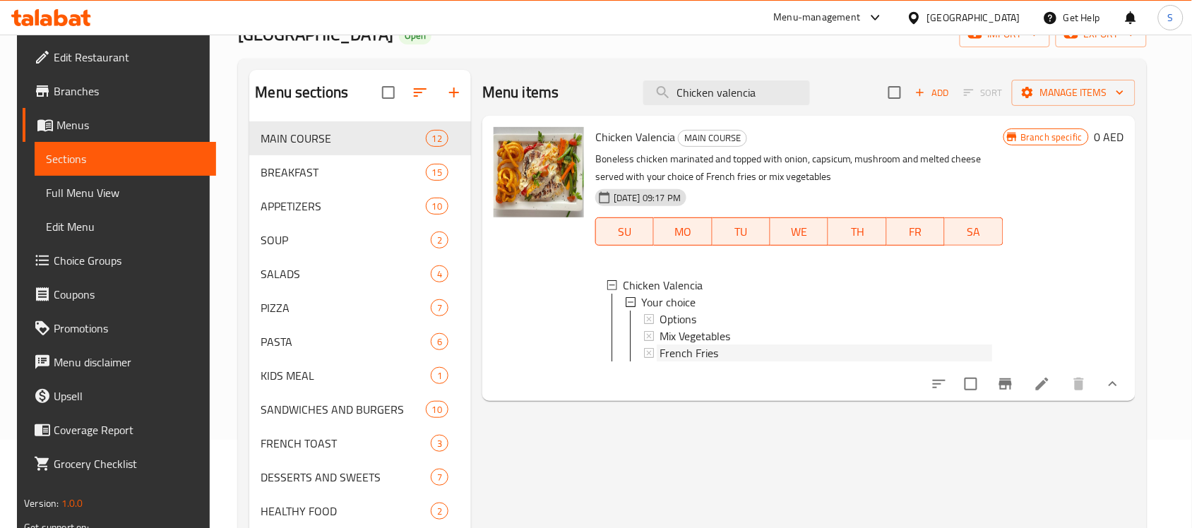
click at [715, 351] on div "French Fries" at bounding box center [826, 353] width 332 height 17
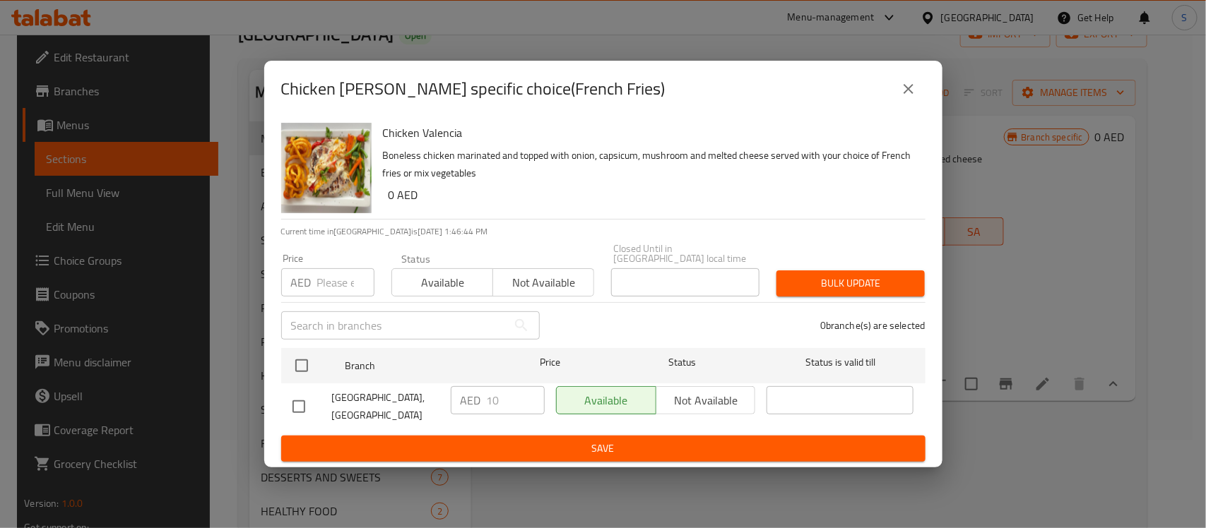
click at [915, 93] on icon "close" at bounding box center [908, 89] width 17 height 17
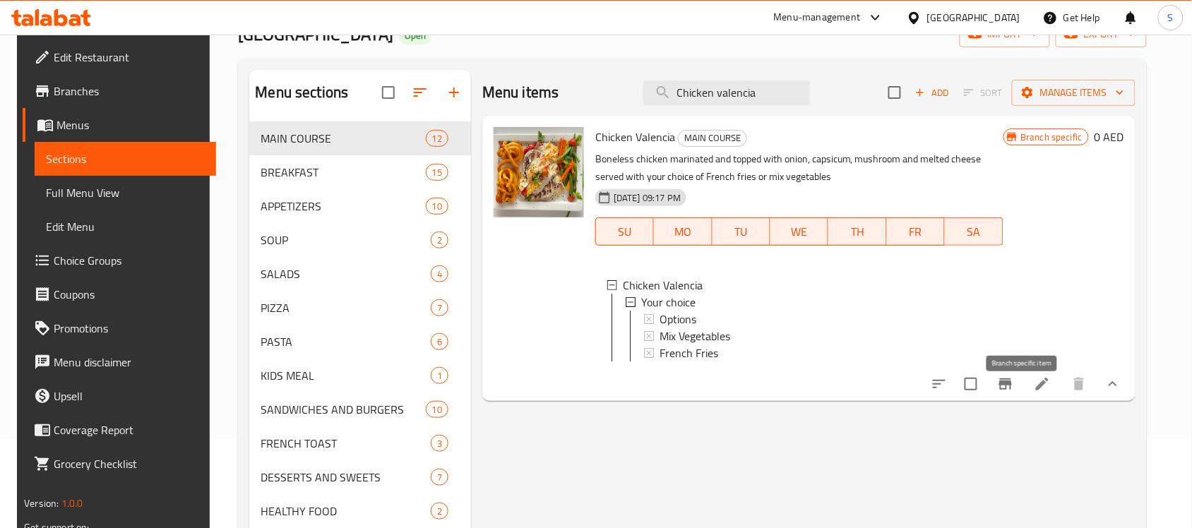
click at [1014, 393] on icon "Branch-specific-item" at bounding box center [1005, 384] width 17 height 17
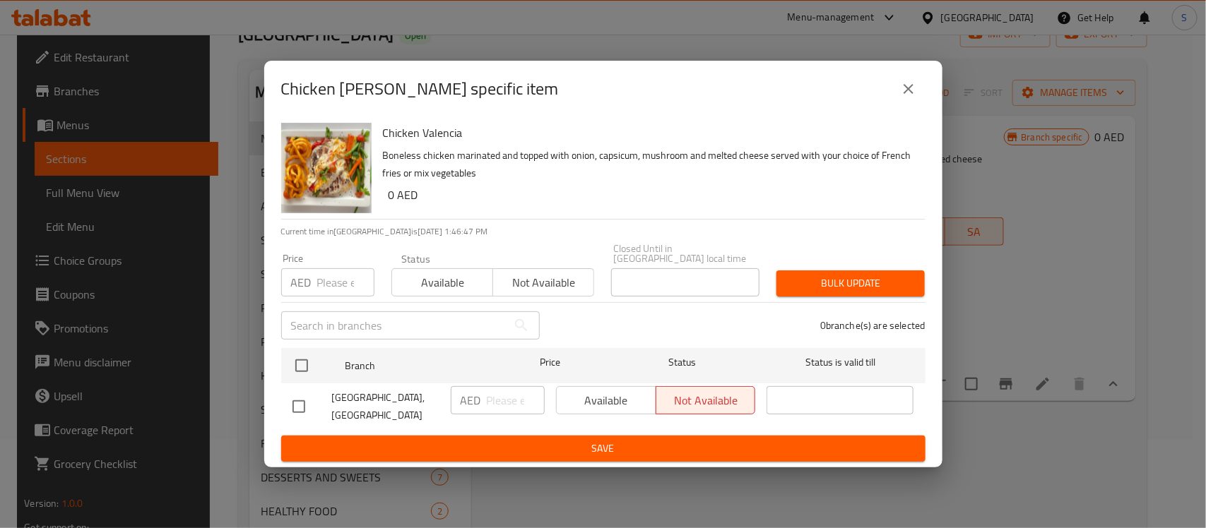
click at [895, 78] on button "close" at bounding box center [908, 89] width 34 height 34
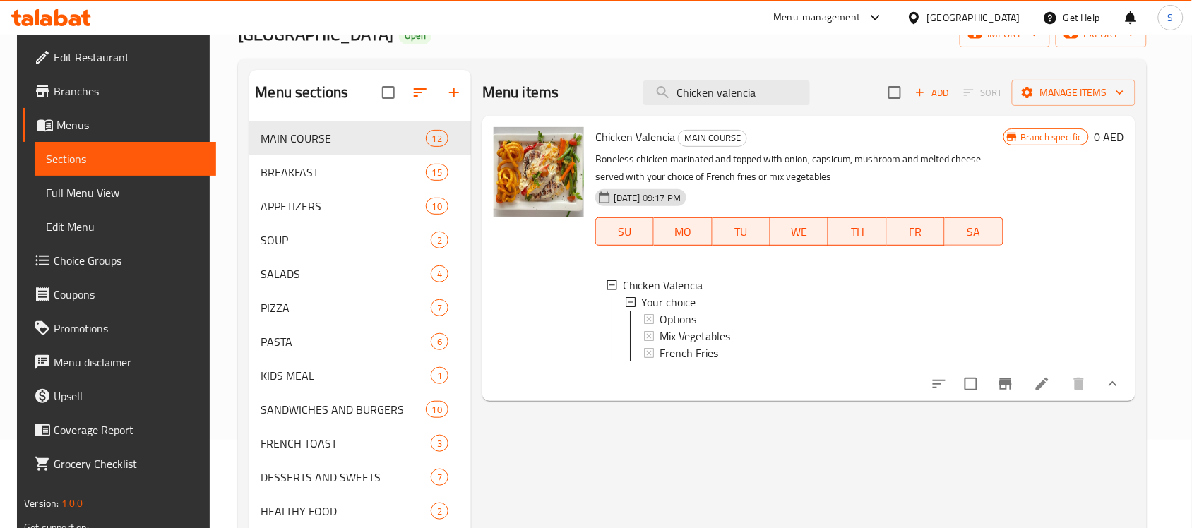
click at [1060, 397] on li at bounding box center [1043, 383] width 40 height 25
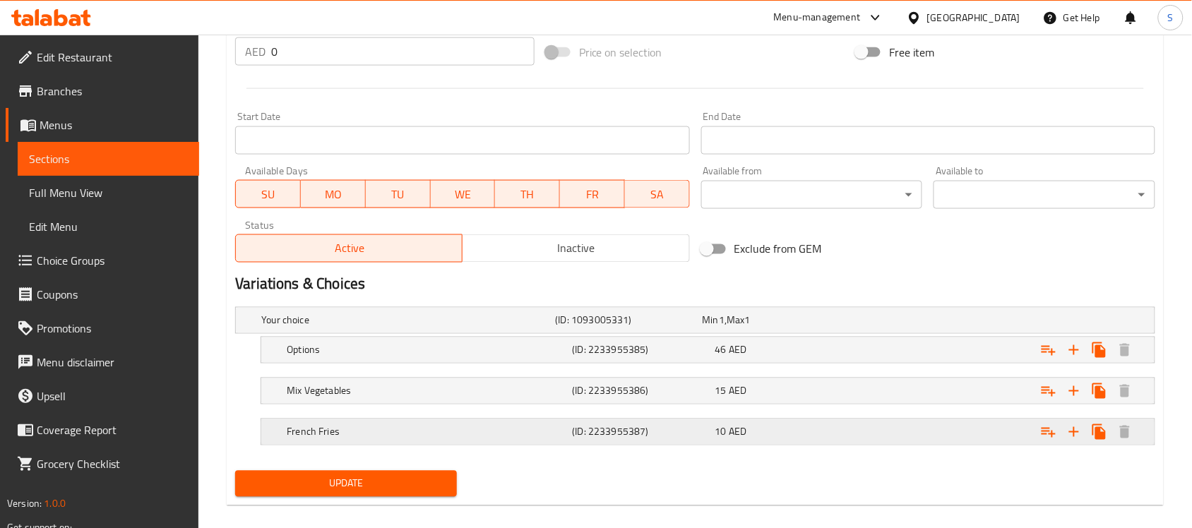
scroll to position [563, 0]
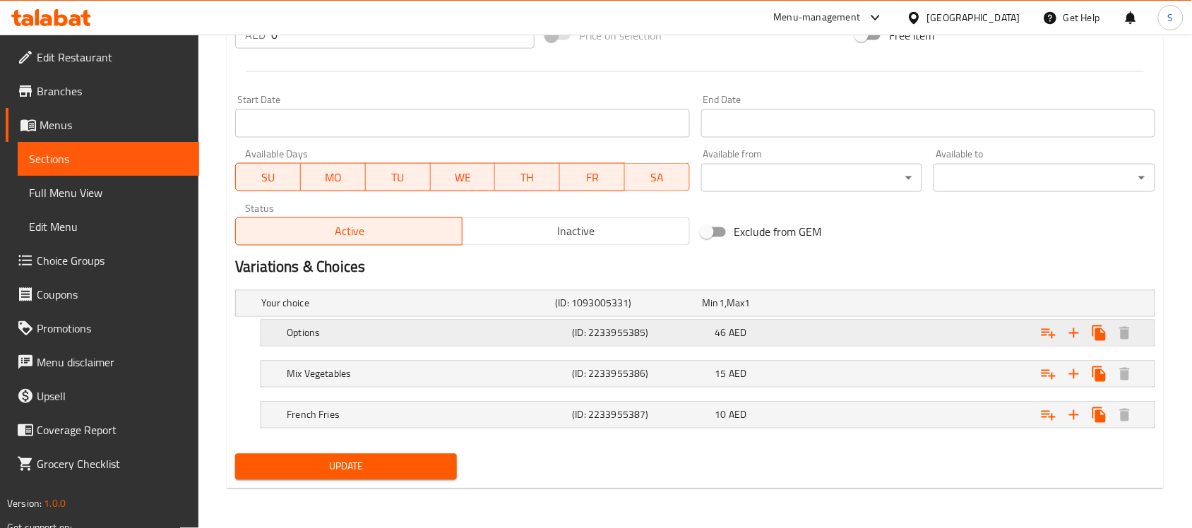
click at [800, 319] on div "Options (ID: 2233955385) 46 AED" at bounding box center [699, 303] width 882 height 31
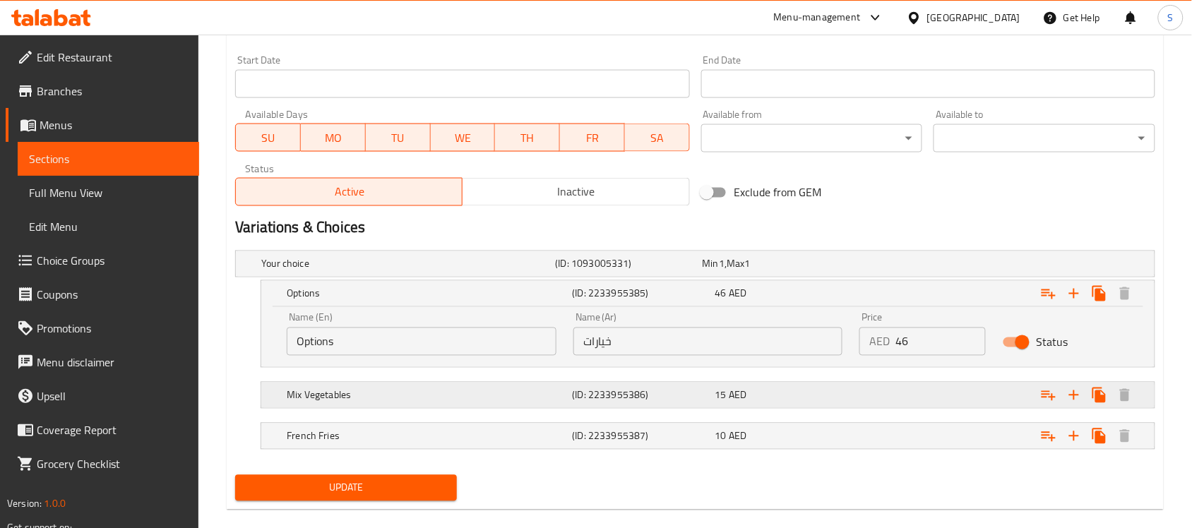
scroll to position [624, 0]
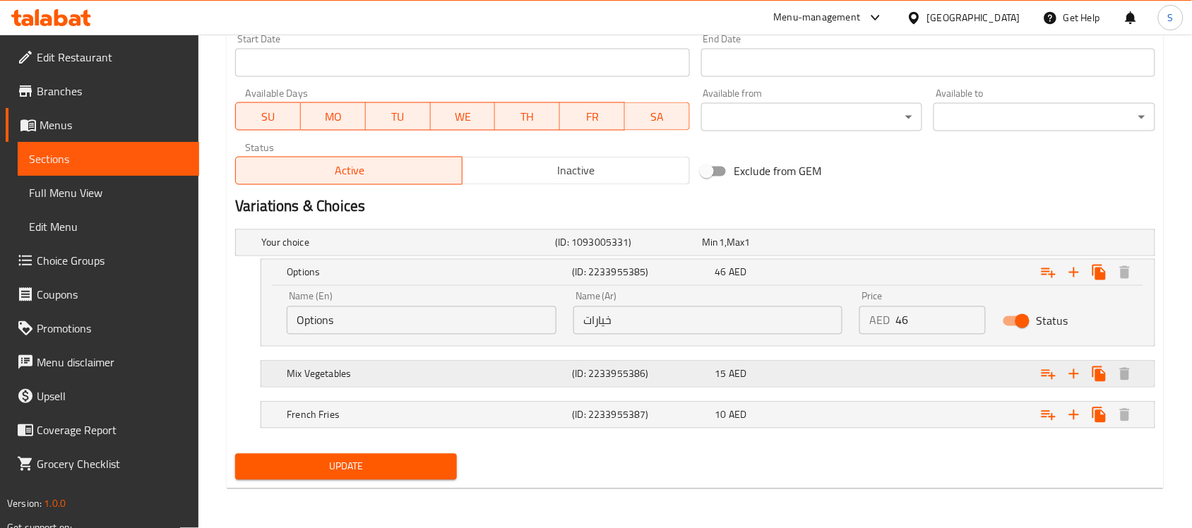
click at [780, 258] on div "Mix Vegetables (ID: 2233955386) 15 AED" at bounding box center [699, 242] width 882 height 31
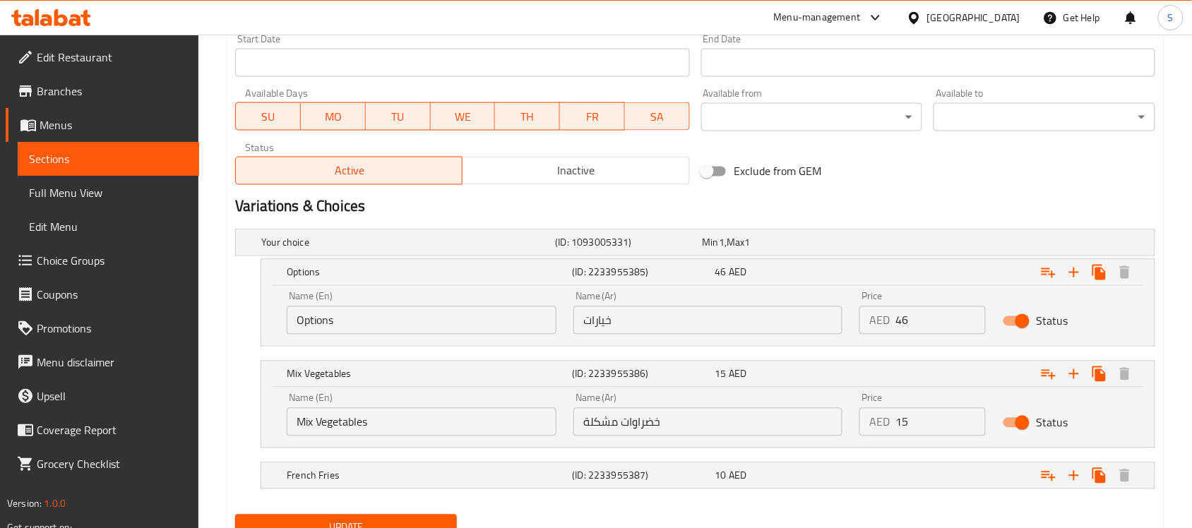
scroll to position [685, 0]
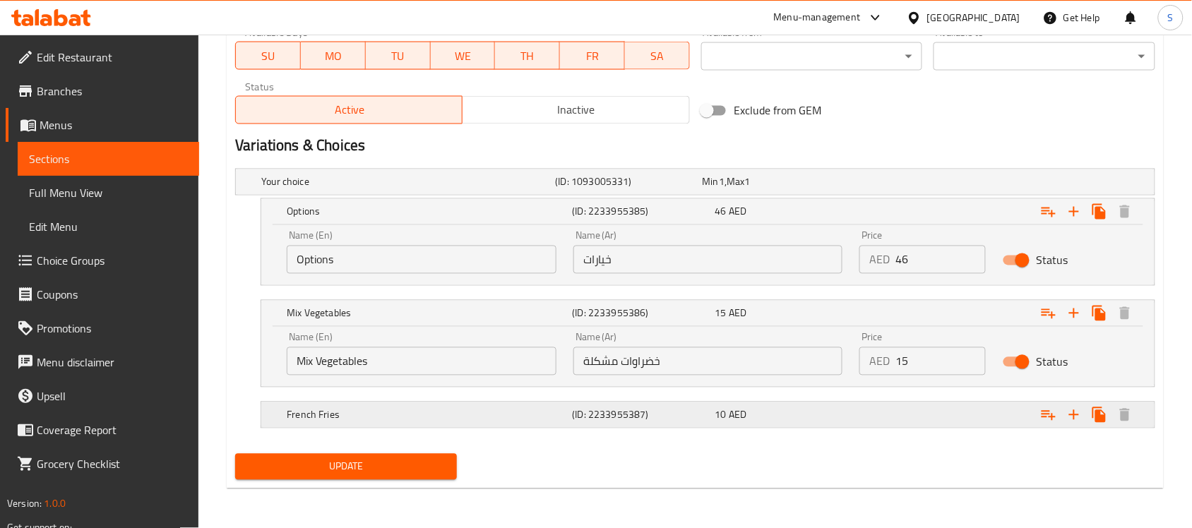
click at [774, 198] on div "French Fries (ID: 2233955387) 10 AED" at bounding box center [699, 182] width 882 height 31
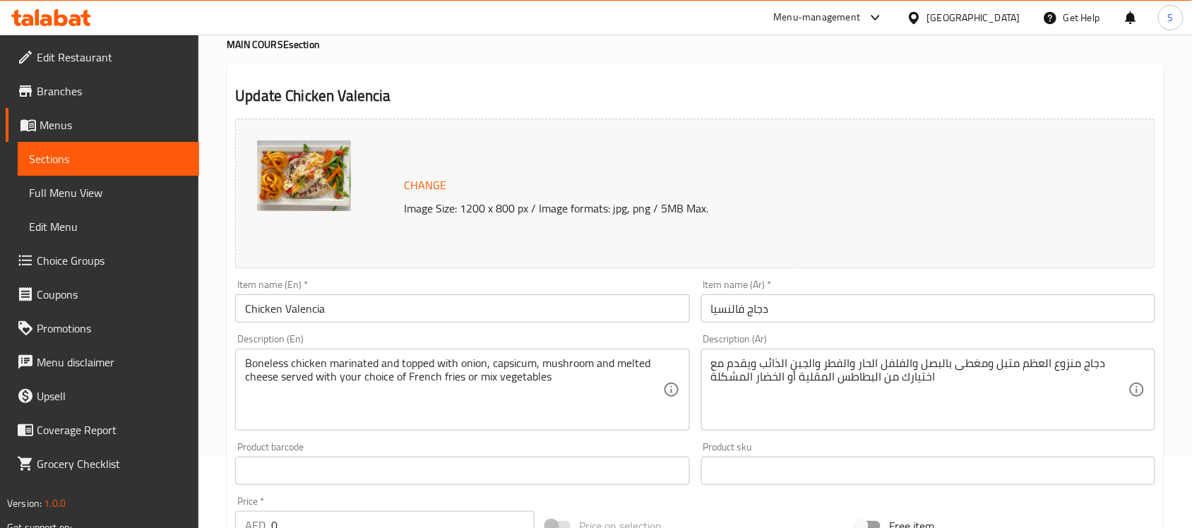
scroll to position [0, 0]
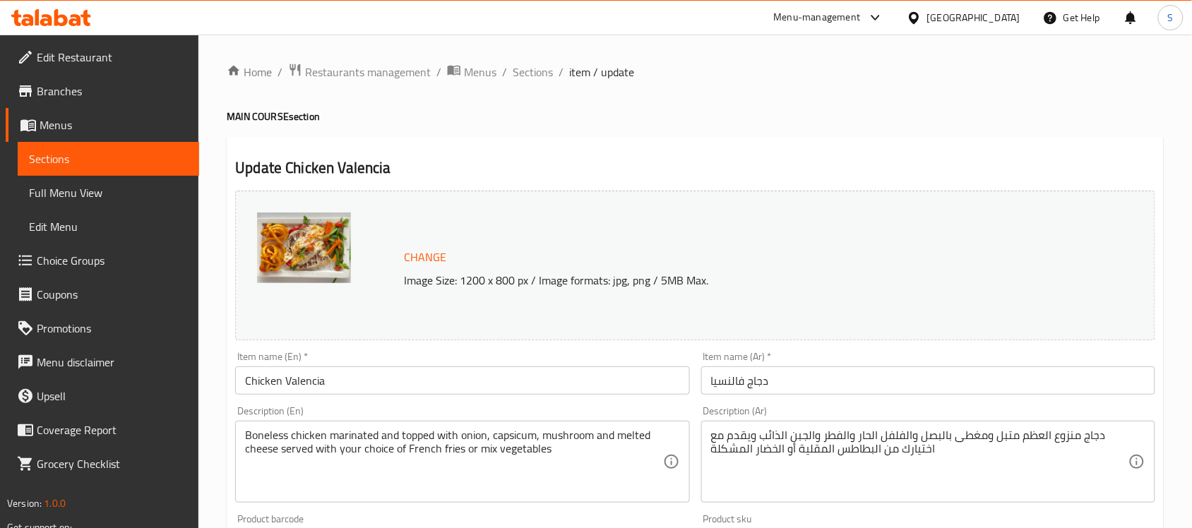
click at [60, 66] on span "Edit Restaurant" at bounding box center [112, 57] width 151 height 17
